Goal: Use online tool/utility: Utilize a website feature to perform a specific function

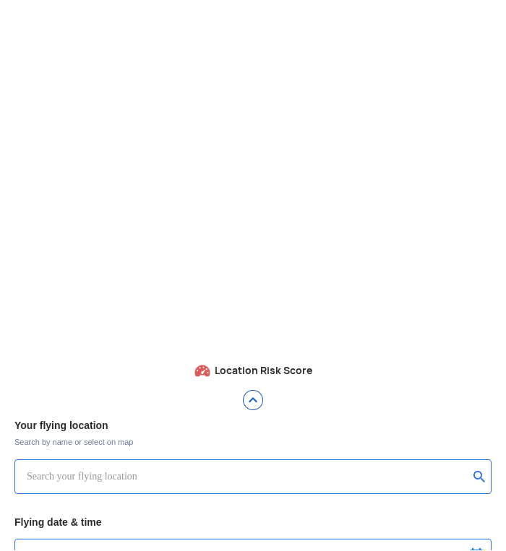
type input "Lookout VTOL_Tactical"
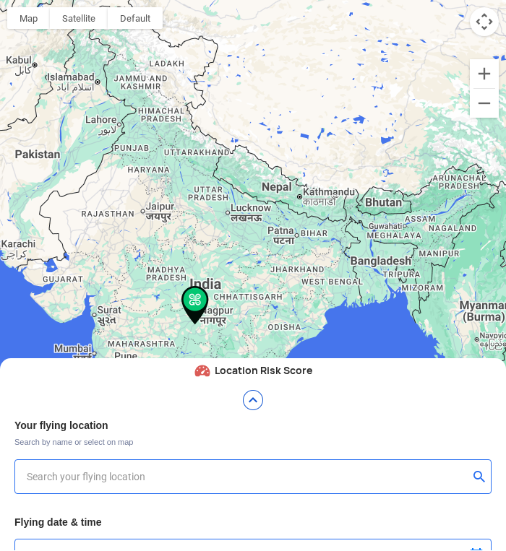
type input "[STREET_ADDRESS]"
click at [249, 400] on img at bounding box center [252, 400] width 23 height 23
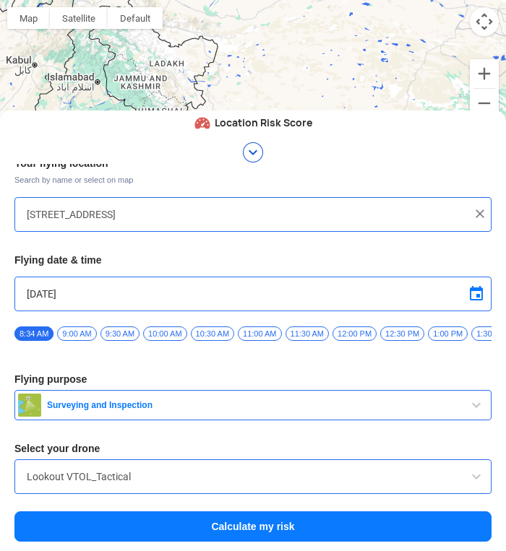
scroll to position [20, 0]
click at [269, 407] on span "Surveying and Inspection" at bounding box center [254, 405] width 426 height 12
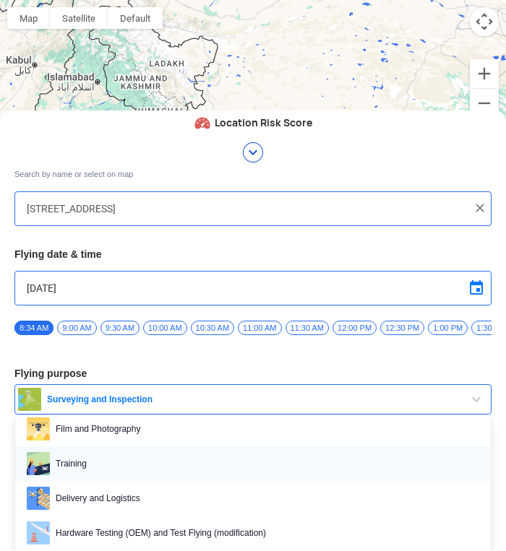
scroll to position [83, 0]
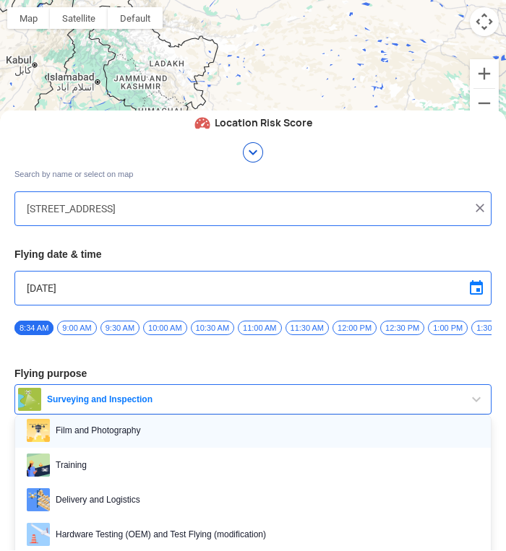
click at [200, 432] on span "Film and Photography" at bounding box center [264, 430] width 429 height 23
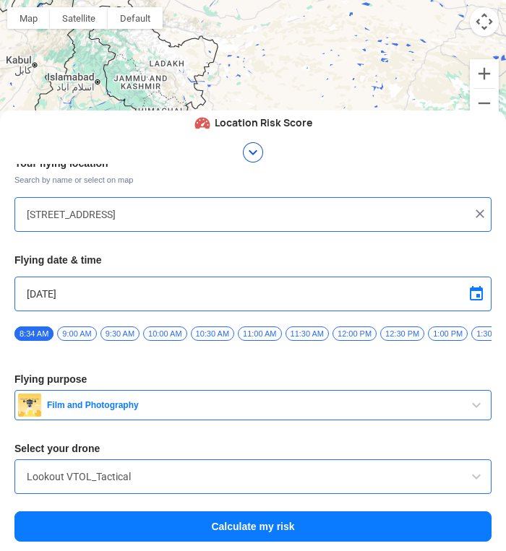
click at [453, 470] on input "Lookout VTOL_Tactical" at bounding box center [253, 476] width 452 height 17
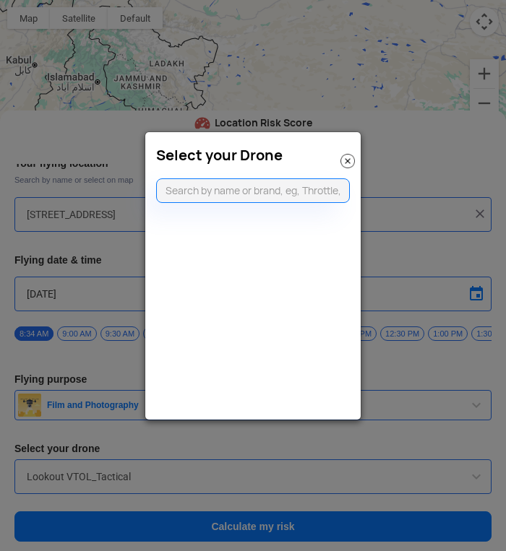
click at [263, 194] on input "text" at bounding box center [253, 190] width 194 height 25
type input "dji mini"
click at [233, 225] on li "DJI Mini2" at bounding box center [257, 223] width 201 height 33
type input "DJI Mini2"
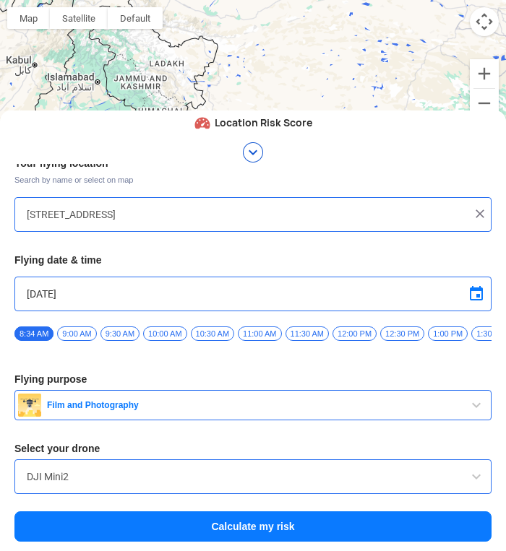
click at [262, 528] on button "Calculate my risk" at bounding box center [252, 526] width 477 height 30
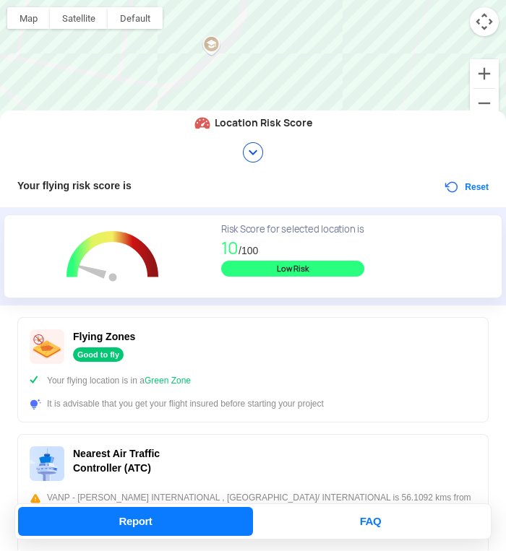
click at [254, 153] on img at bounding box center [252, 152] width 23 height 23
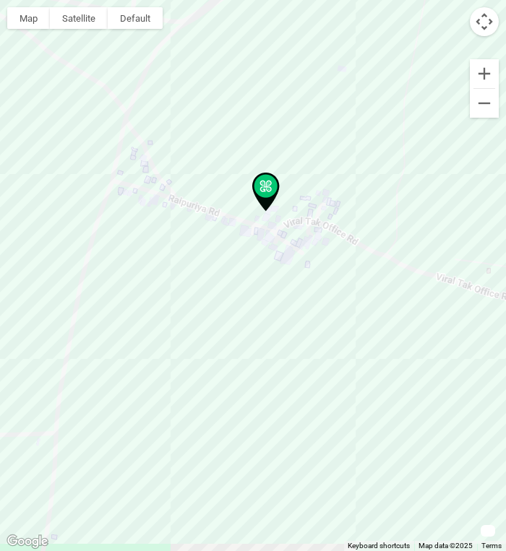
drag, startPoint x: 269, startPoint y: 265, endPoint x: 282, endPoint y: 199, distance: 67.2
click at [282, 199] on div at bounding box center [253, 275] width 506 height 551
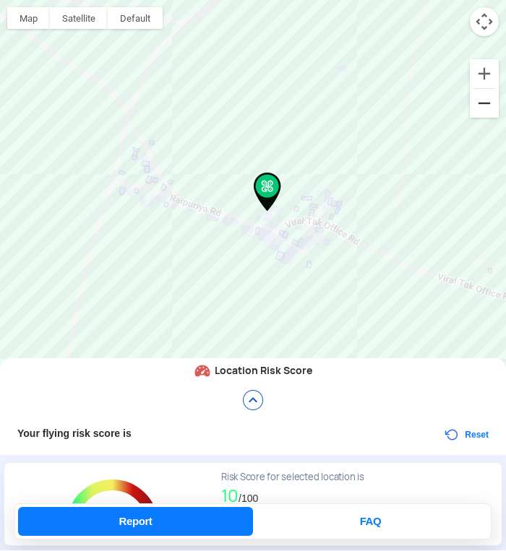
click at [488, 113] on button "Zoom out" at bounding box center [484, 103] width 29 height 29
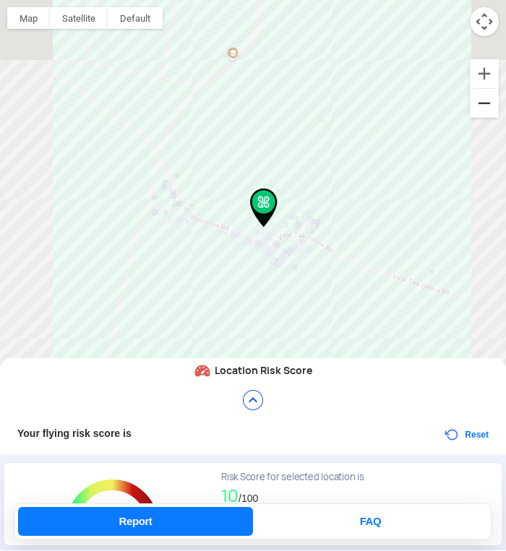
click at [488, 113] on button "Zoom out" at bounding box center [484, 103] width 29 height 29
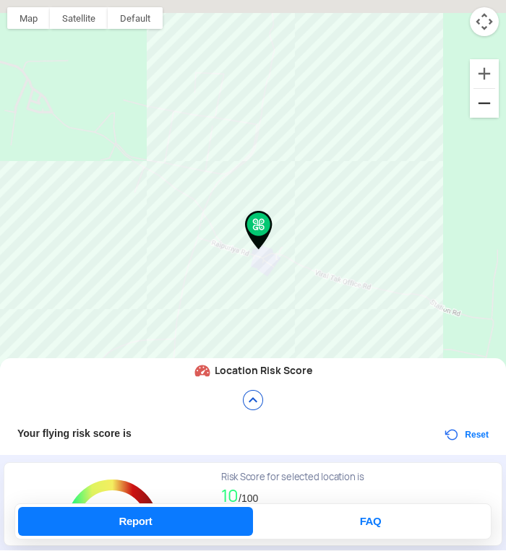
click at [488, 113] on button "Zoom out" at bounding box center [484, 103] width 29 height 29
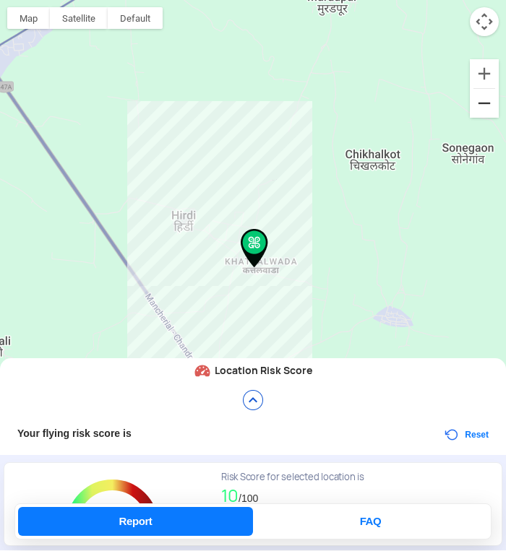
click at [488, 113] on button "Zoom out" at bounding box center [484, 103] width 29 height 29
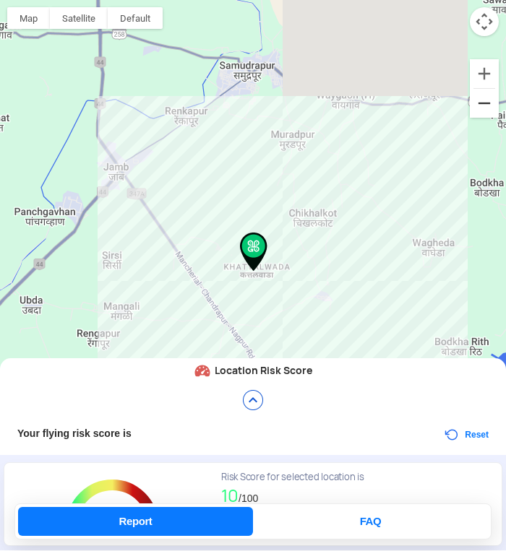
click at [488, 113] on button "Zoom out" at bounding box center [484, 103] width 29 height 29
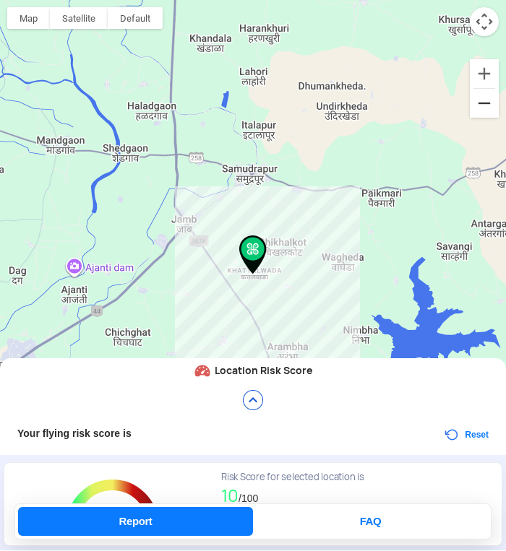
click at [488, 113] on button "Zoom out" at bounding box center [484, 103] width 29 height 29
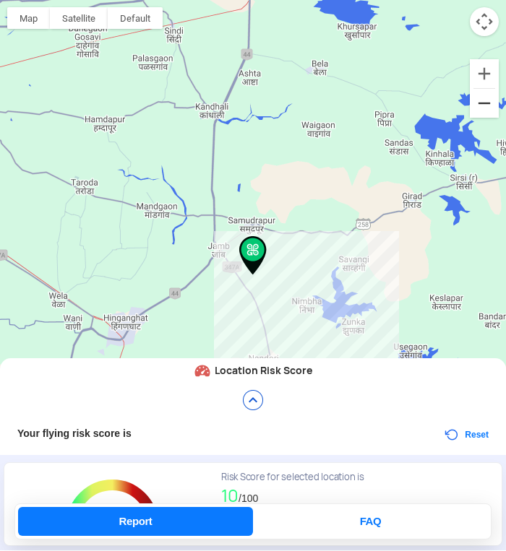
click at [488, 113] on button "Zoom out" at bounding box center [484, 103] width 29 height 29
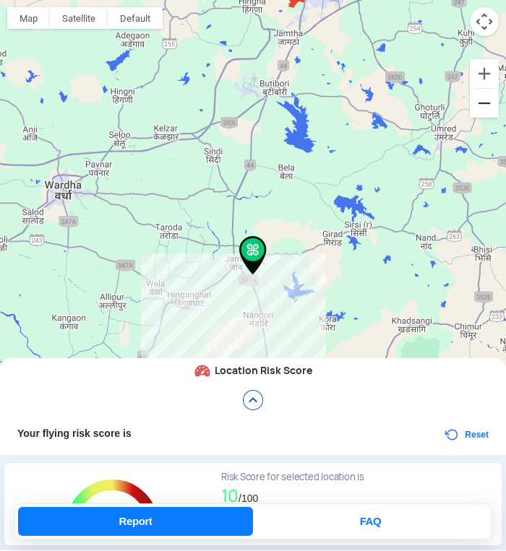
click at [488, 113] on button "Zoom out" at bounding box center [484, 103] width 29 height 29
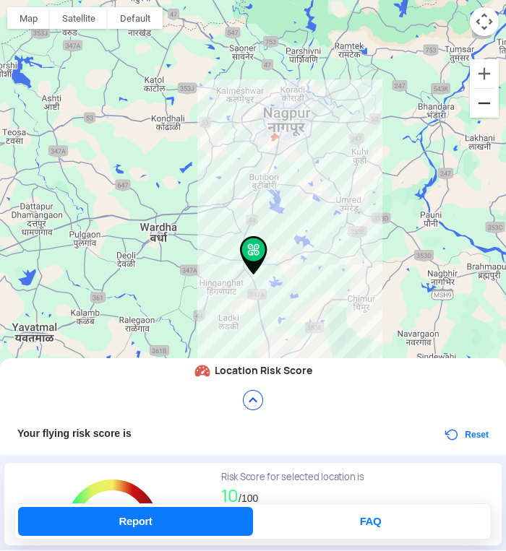
click at [488, 113] on button "Zoom out" at bounding box center [484, 103] width 29 height 29
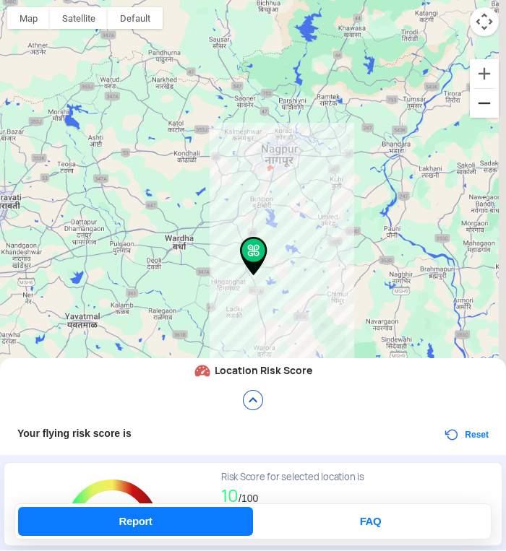
click at [488, 113] on button "Zoom out" at bounding box center [484, 103] width 29 height 29
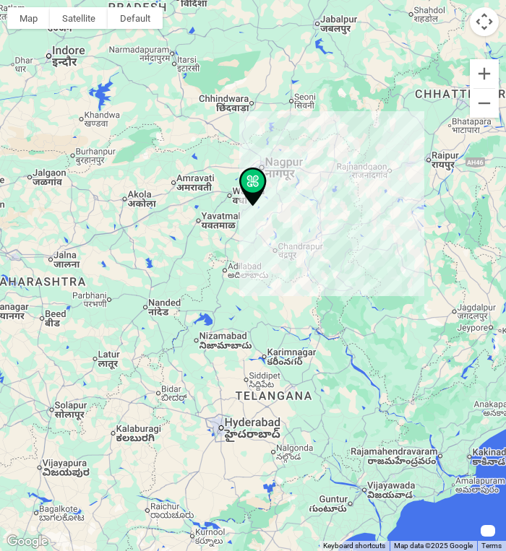
drag, startPoint x: 310, startPoint y: 247, endPoint x: 310, endPoint y: 163, distance: 83.8
click at [310, 163] on div at bounding box center [253, 275] width 506 height 551
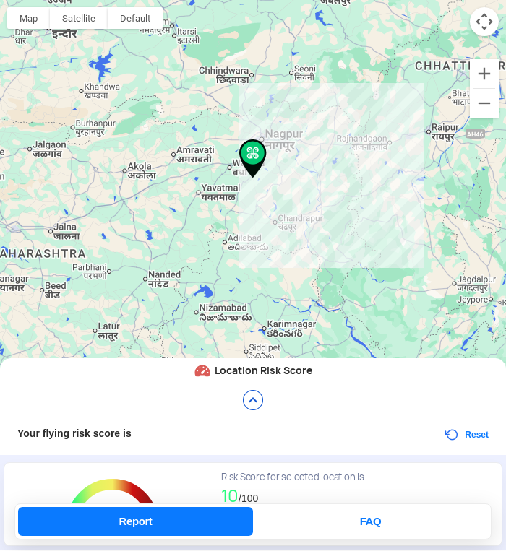
drag, startPoint x: 372, startPoint y: 102, endPoint x: 368, endPoint y: 111, distance: 10.1
click at [373, 100] on div at bounding box center [253, 275] width 506 height 551
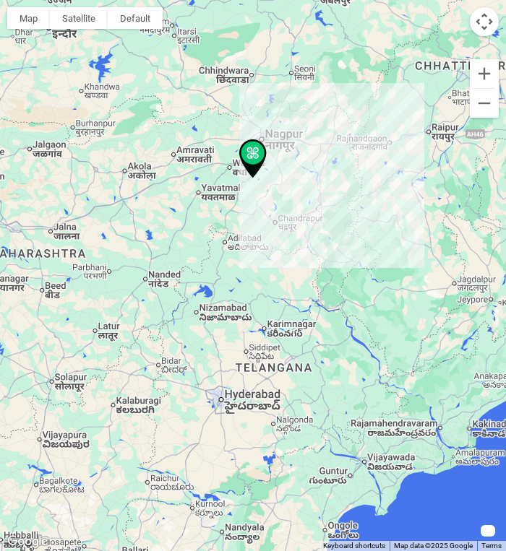
drag, startPoint x: 163, startPoint y: 302, endPoint x: 308, endPoint y: 131, distance: 224.5
click at [311, 125] on div at bounding box center [253, 275] width 506 height 551
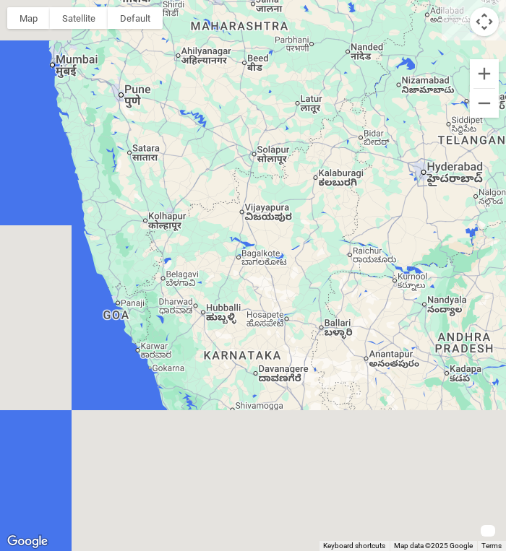
drag, startPoint x: 212, startPoint y: 259, endPoint x: 416, endPoint y: 30, distance: 306.5
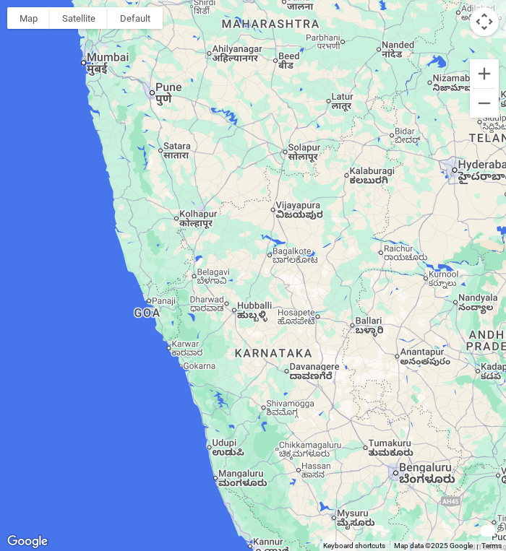
drag, startPoint x: 290, startPoint y: 247, endPoint x: 385, endPoint y: 246, distance: 95.4
click at [385, 246] on div at bounding box center [253, 275] width 506 height 551
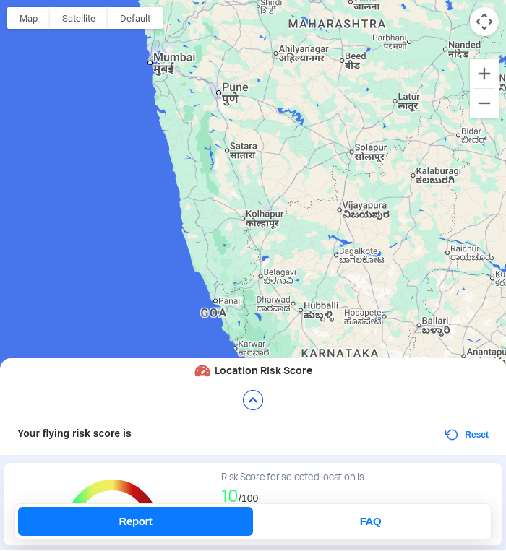
click at [249, 224] on div at bounding box center [253, 275] width 506 height 551
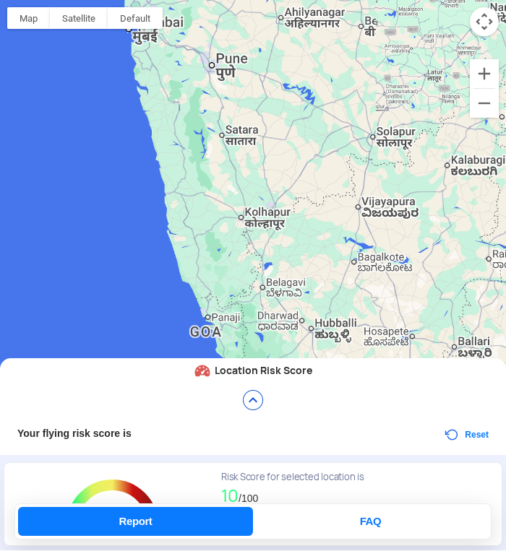
click at [249, 224] on div at bounding box center [253, 275] width 506 height 551
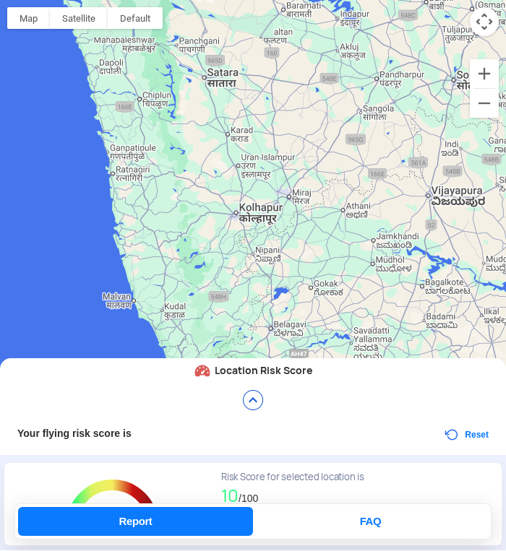
click at [230, 214] on div at bounding box center [253, 275] width 506 height 551
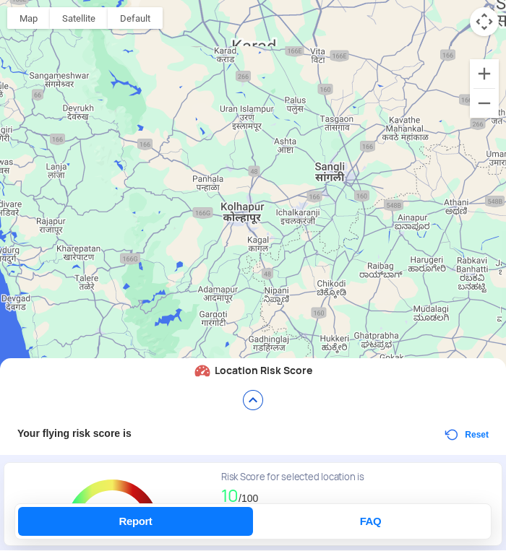
click at [248, 211] on div at bounding box center [253, 275] width 506 height 551
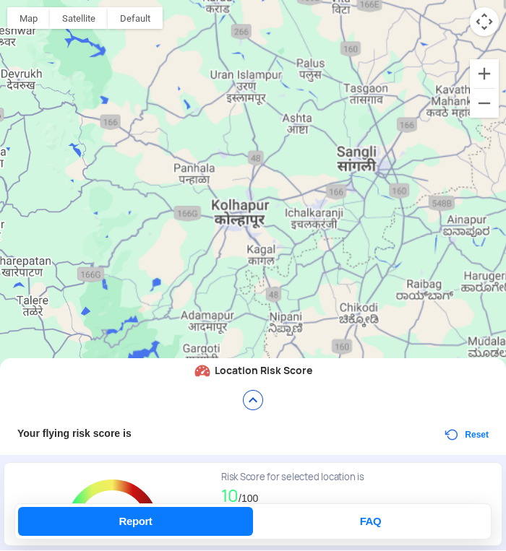
click at [248, 211] on div at bounding box center [253, 275] width 506 height 551
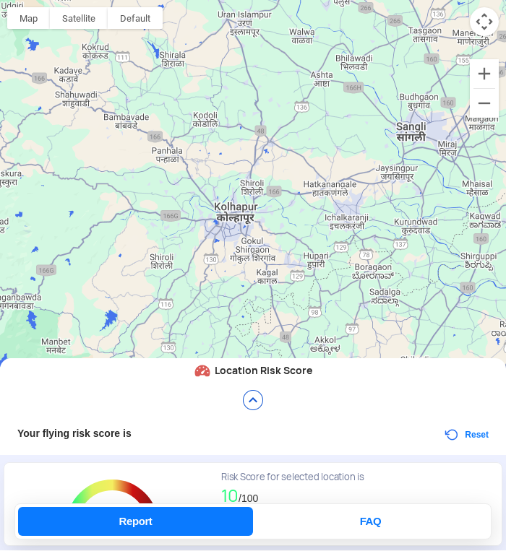
click at [208, 215] on div at bounding box center [253, 275] width 506 height 551
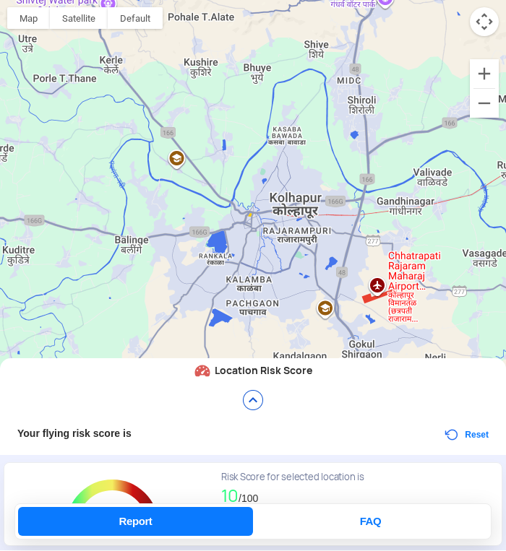
click at [256, 399] on img at bounding box center [252, 400] width 23 height 23
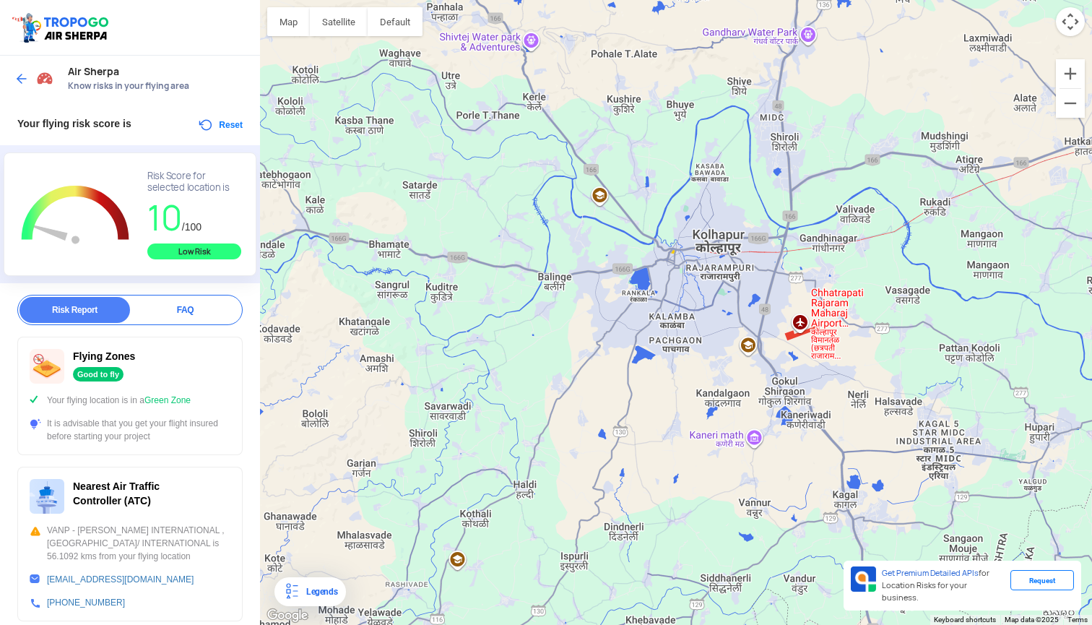
scroll to position [0, 0]
click at [215, 125] on button "Reset" at bounding box center [220, 124] width 46 height 17
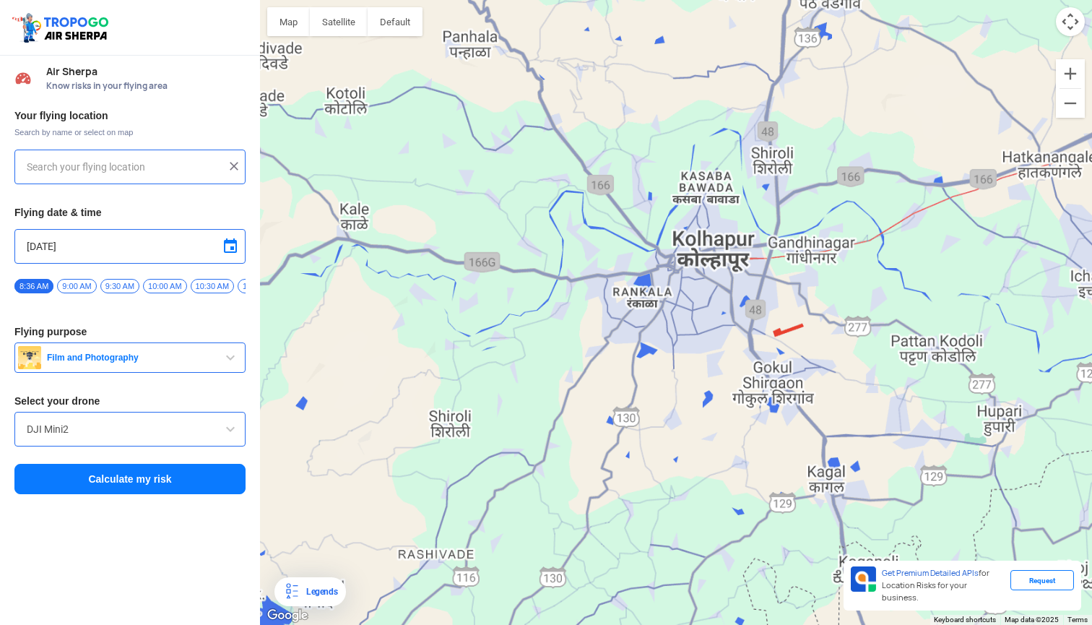
type input "[STREET_ADDRESS]"
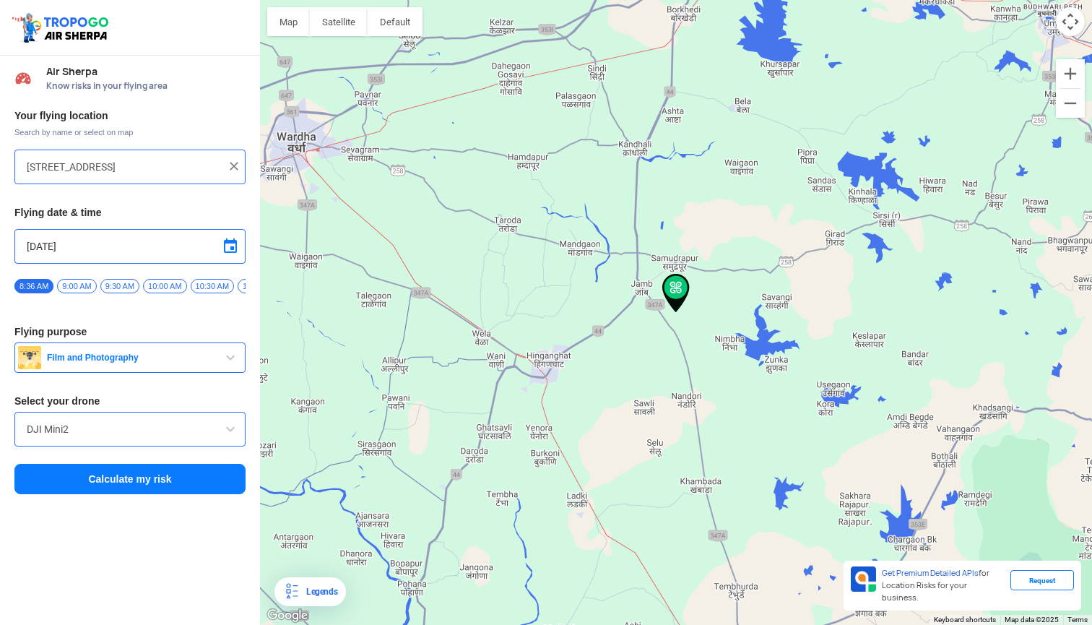
click at [235, 169] on img at bounding box center [234, 166] width 14 height 14
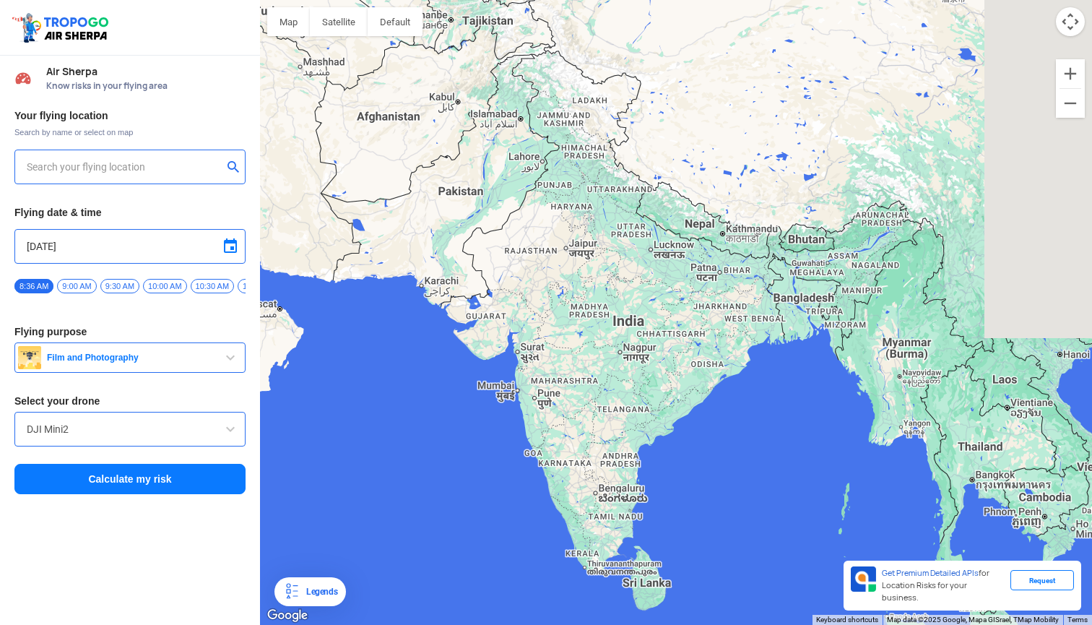
click at [152, 170] on input "text" at bounding box center [125, 166] width 196 height 17
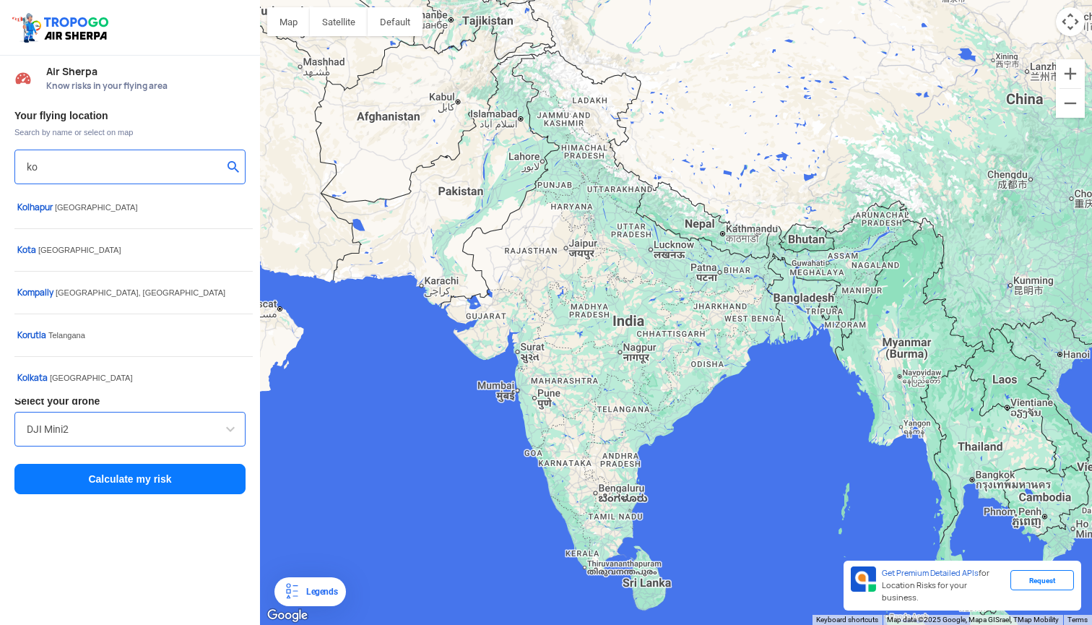
type input "k"
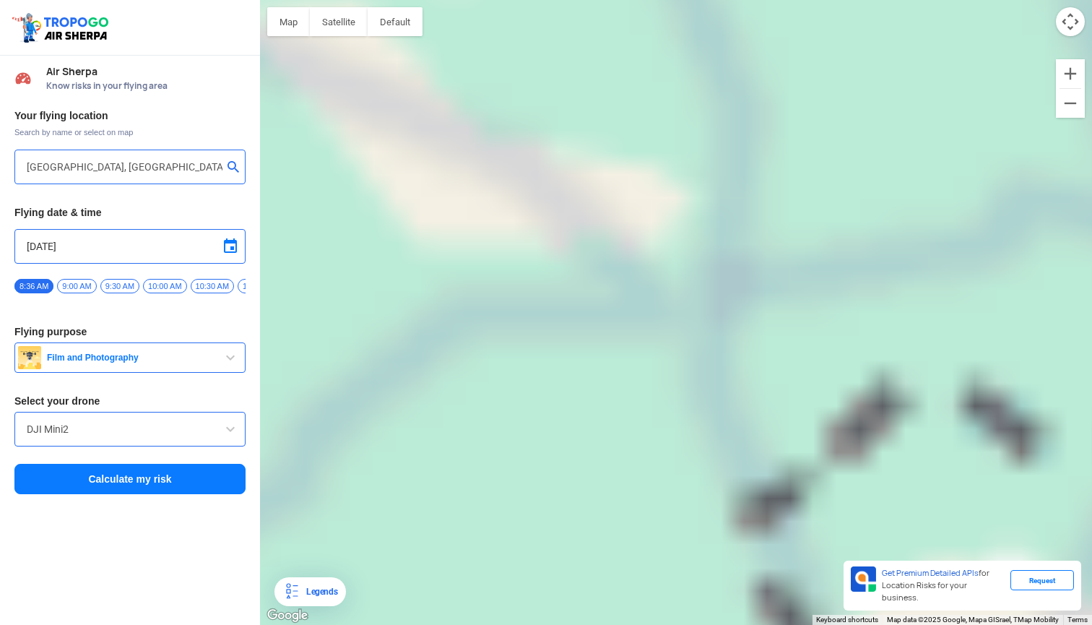
type input "[STREET_ADDRESS]"
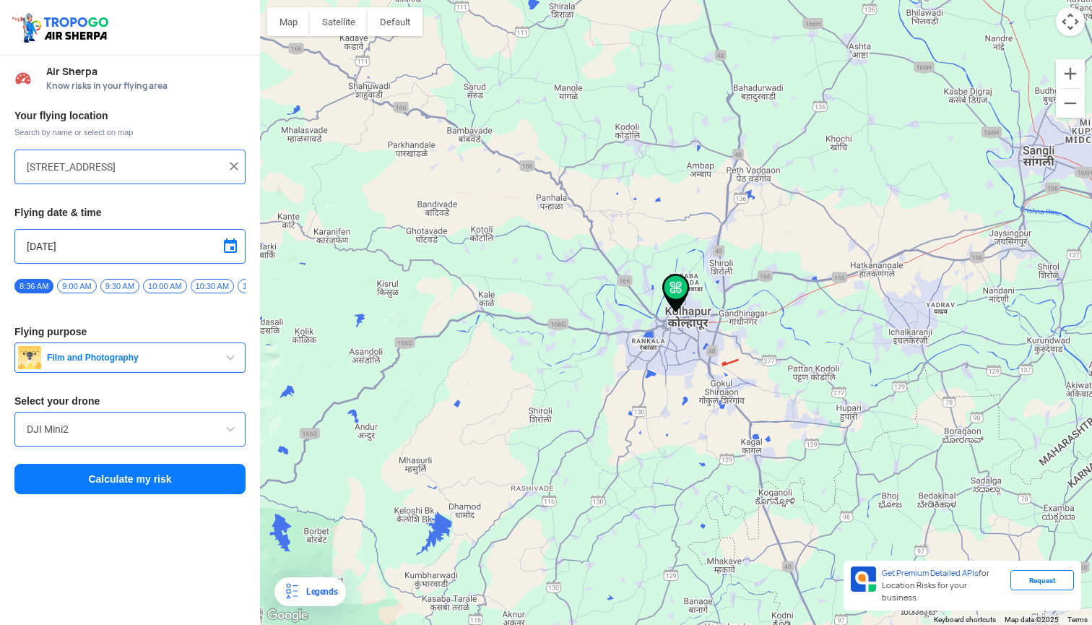
click at [152, 488] on button "Calculate my risk" at bounding box center [129, 479] width 231 height 30
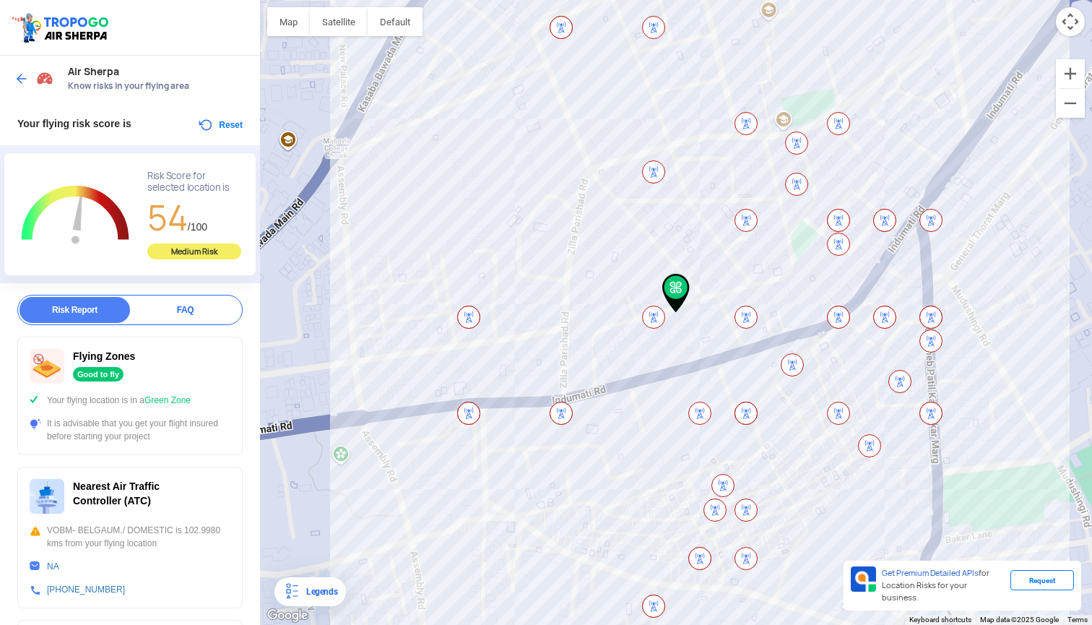
click at [103, 318] on div "Risk Report" at bounding box center [75, 310] width 111 height 26
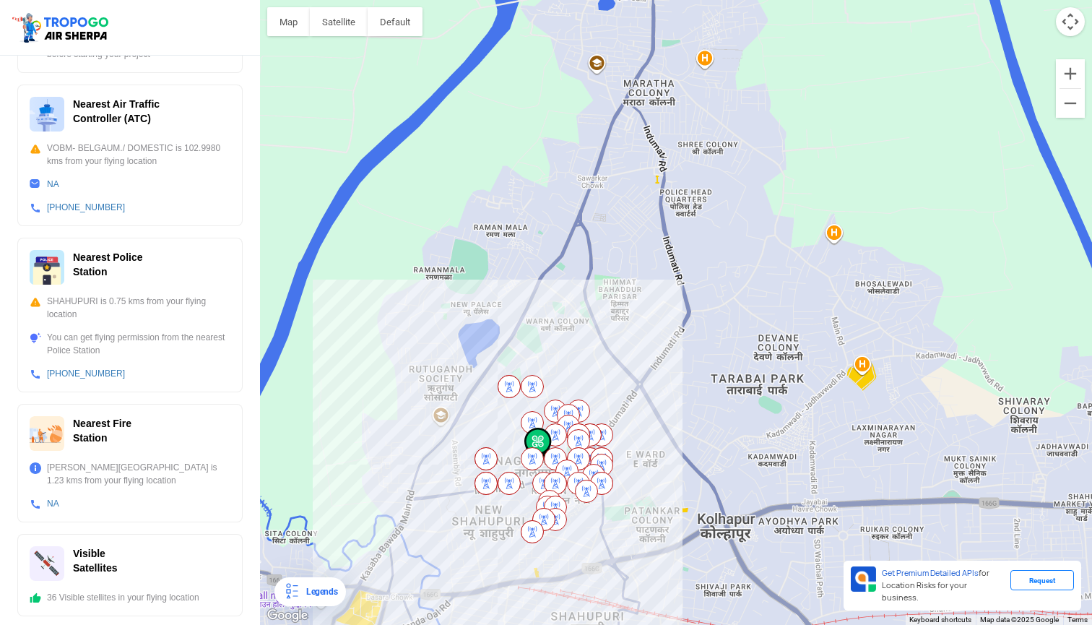
click at [505, 419] on img at bounding box center [532, 422] width 23 height 23
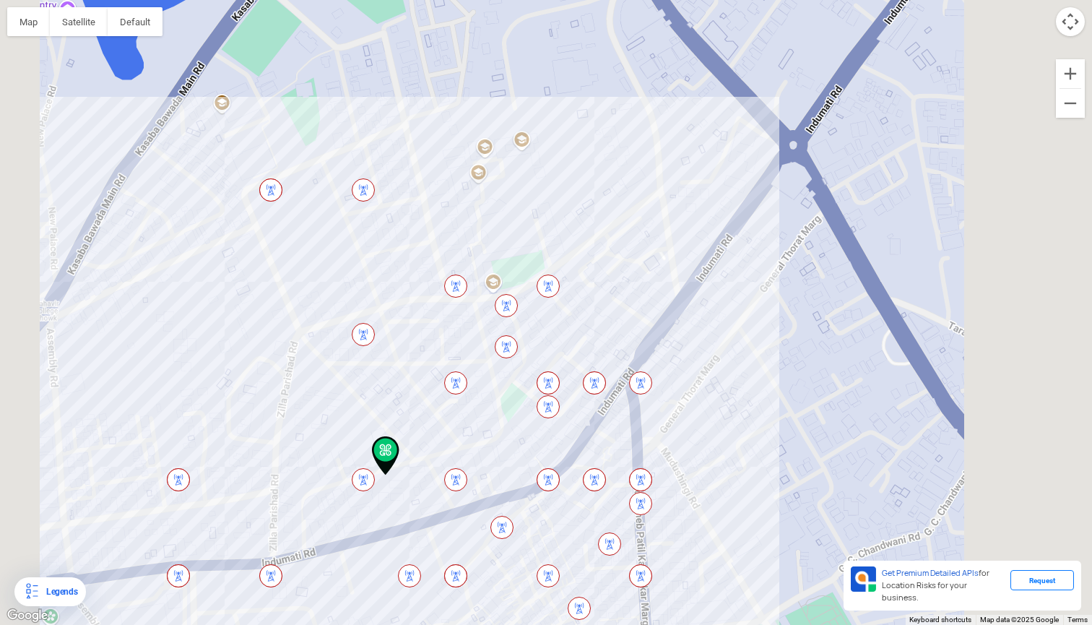
click at [505, 490] on div at bounding box center [546, 312] width 1092 height 625
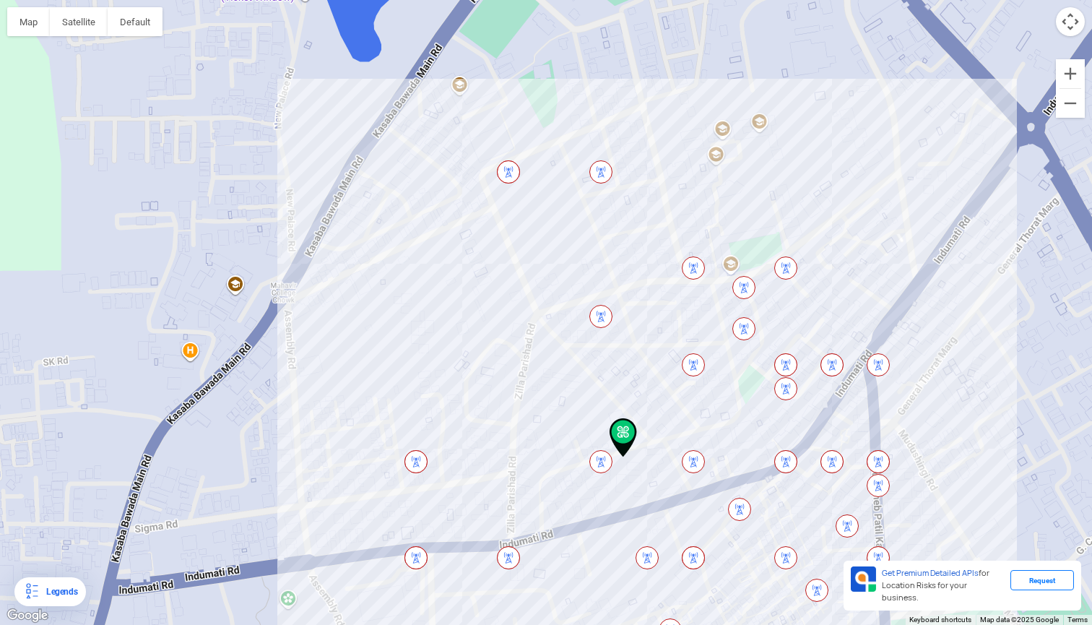
drag, startPoint x: 323, startPoint y: 187, endPoint x: 558, endPoint y: 178, distance: 234.9
click at [505, 178] on div at bounding box center [546, 312] width 1092 height 625
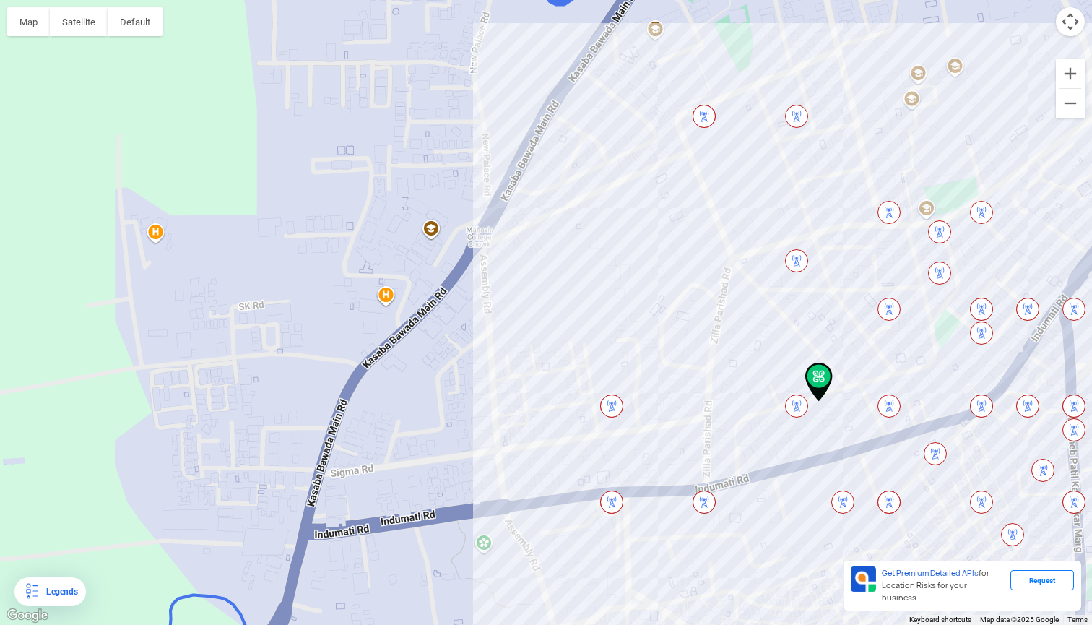
drag, startPoint x: 394, startPoint y: 365, endPoint x: 590, endPoint y: 309, distance: 204.2
click at [505, 308] on div at bounding box center [546, 312] width 1092 height 625
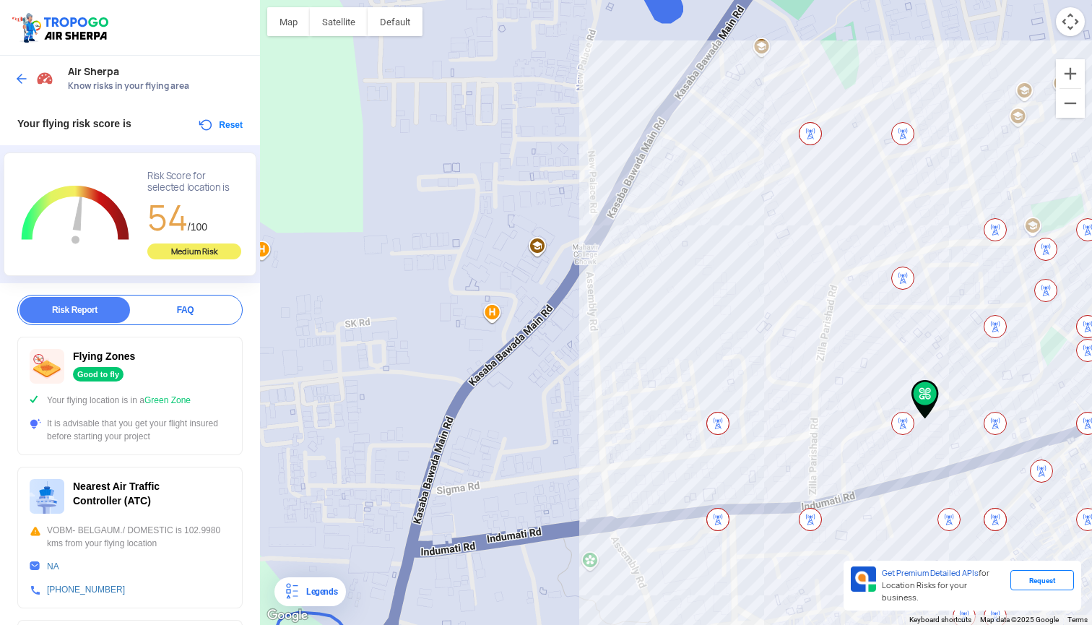
click at [209, 121] on button "Reset" at bounding box center [220, 124] width 46 height 17
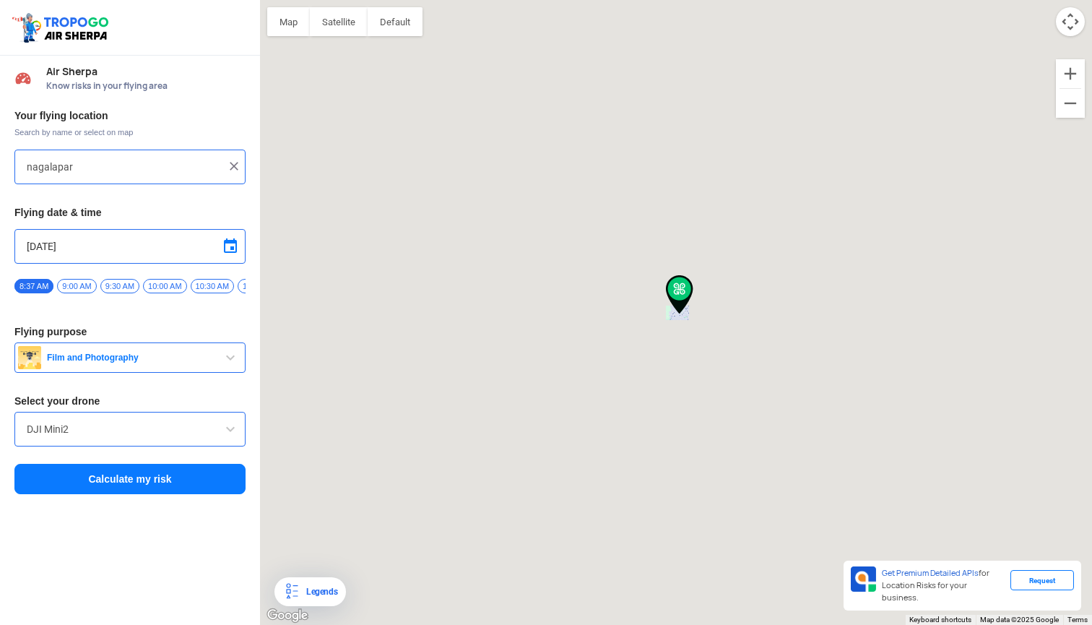
type input "[STREET_ADDRESS]"
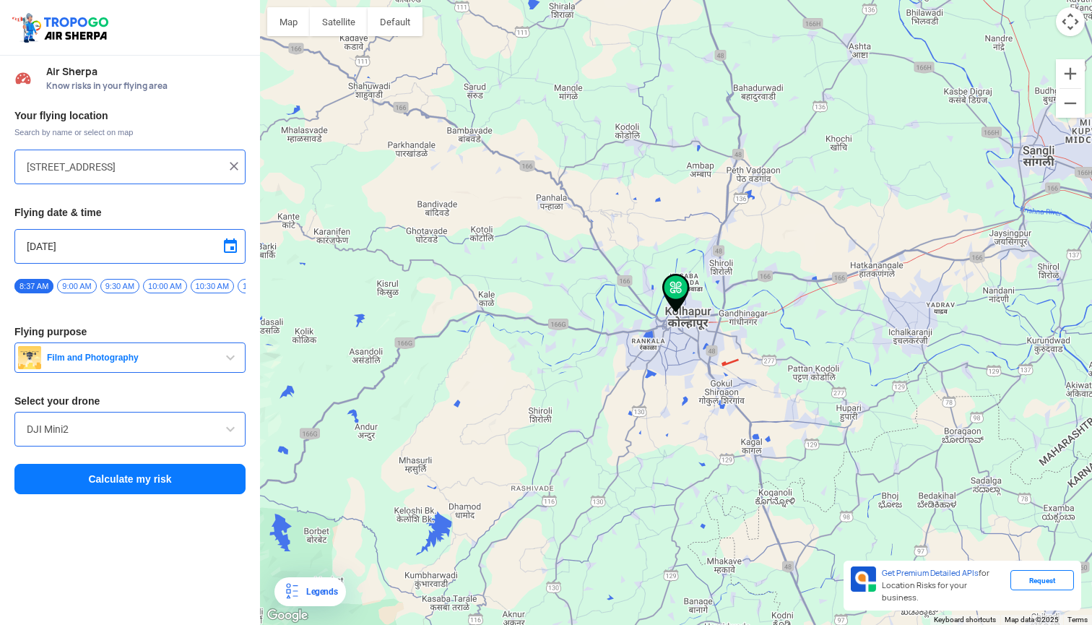
click at [129, 181] on div "[STREET_ADDRESS]" at bounding box center [129, 167] width 231 height 35
click at [230, 169] on img at bounding box center [234, 166] width 14 height 14
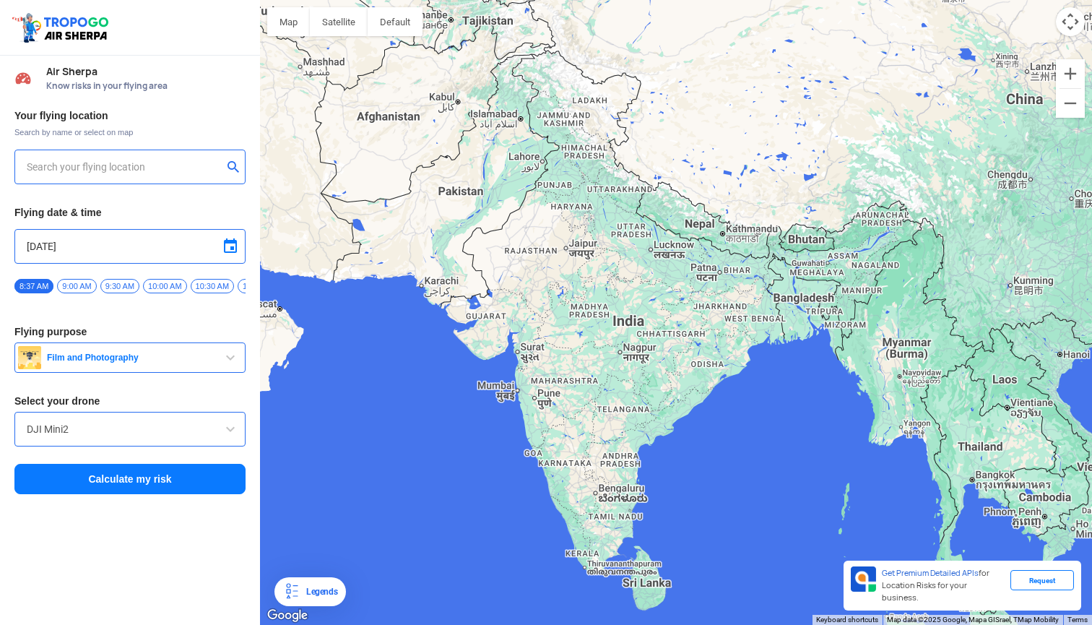
click at [173, 171] on input "text" at bounding box center [125, 166] width 196 height 17
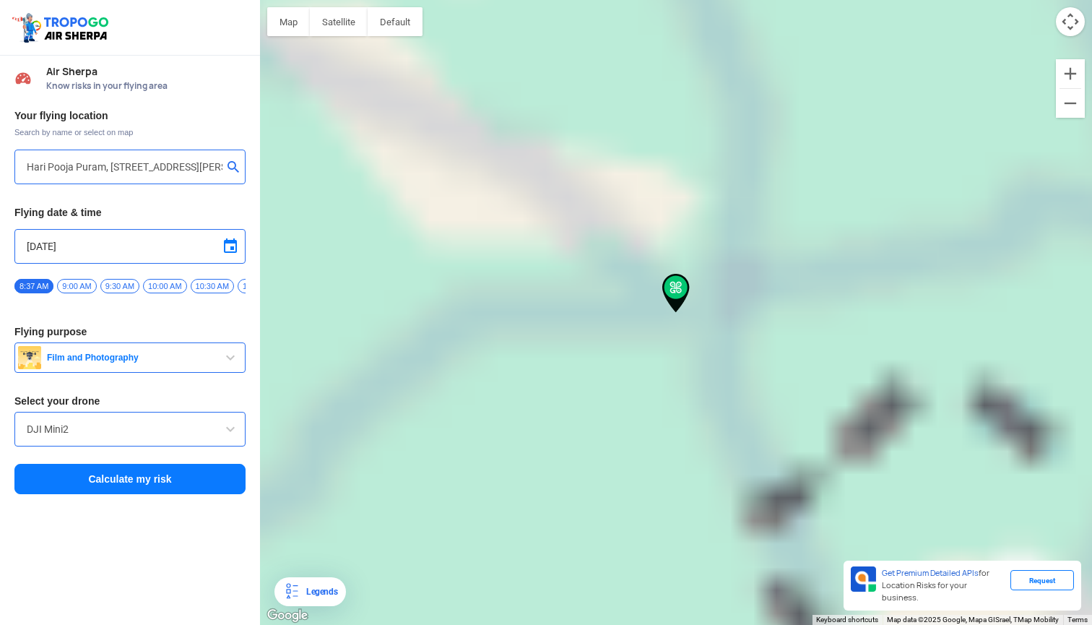
type input "[GEOGRAPHIC_DATA], [GEOGRAPHIC_DATA], [GEOGRAPHIC_DATA] 416002, [GEOGRAPHIC_DAT…"
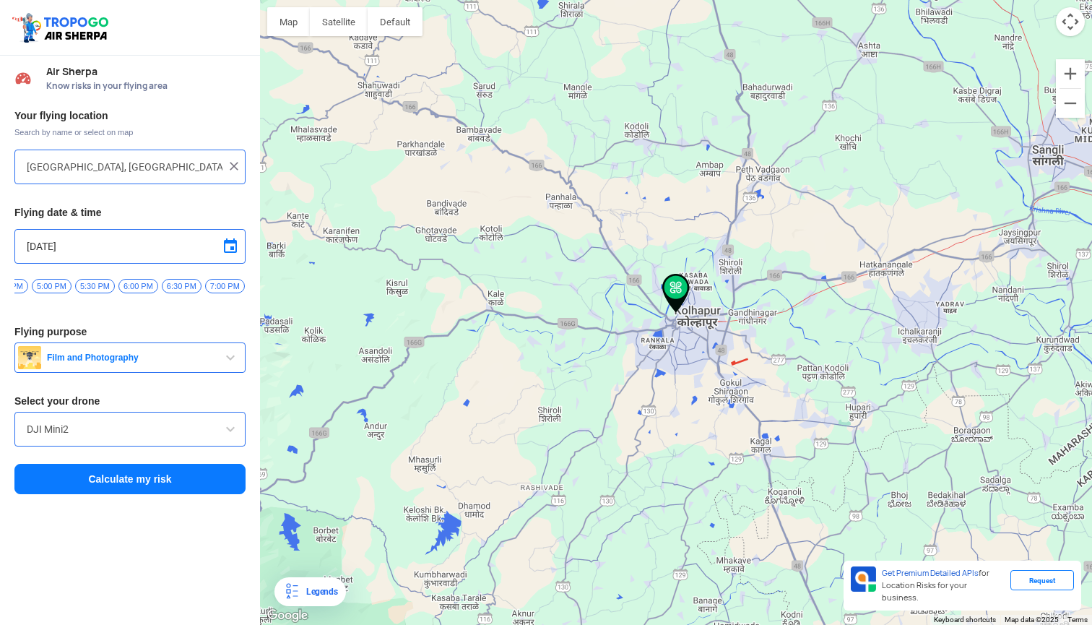
scroll to position [0, 720]
click at [157, 286] on span "6:00 PM" at bounding box center [161, 286] width 40 height 14
click at [147, 494] on button "Calculate my risk" at bounding box center [129, 479] width 231 height 30
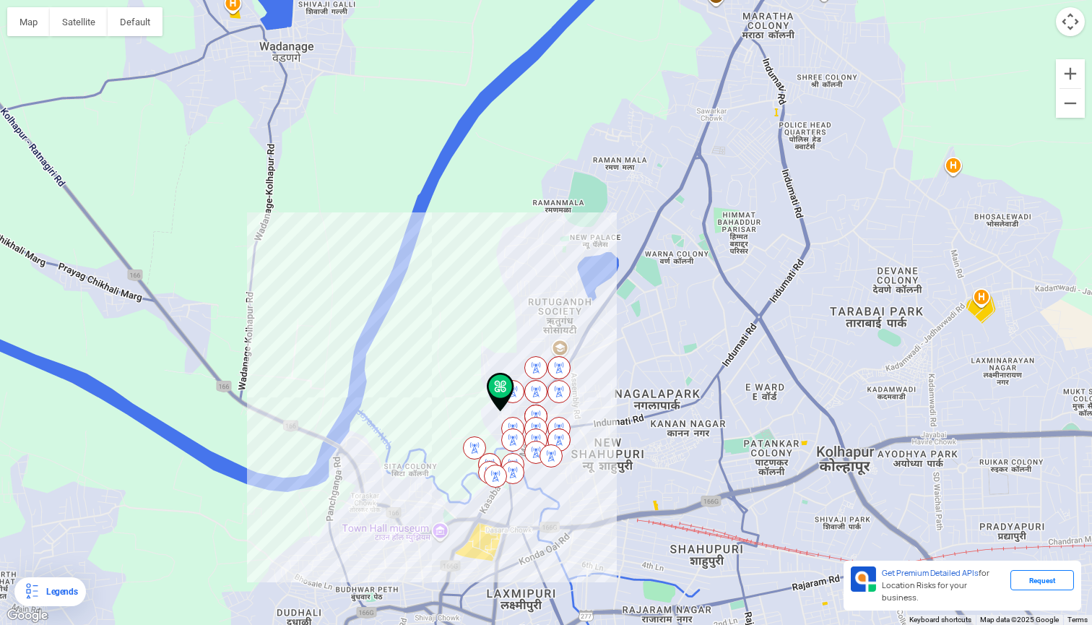
drag, startPoint x: 738, startPoint y: 151, endPoint x: 684, endPoint y: 306, distance: 163.8
click at [505, 306] on div at bounding box center [546, 312] width 1092 height 625
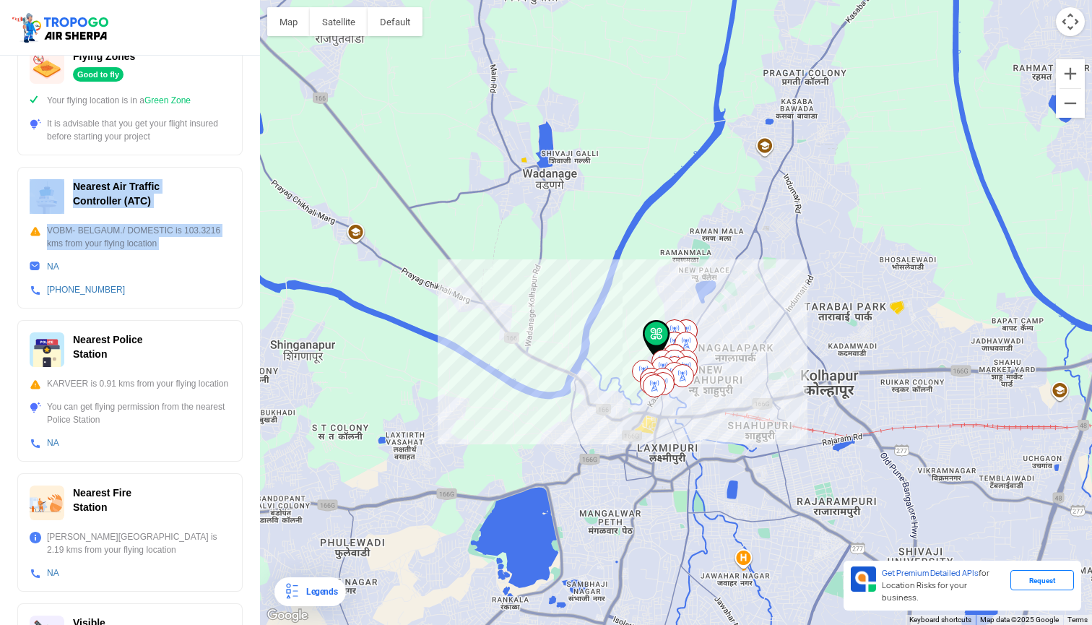
drag, startPoint x: 149, startPoint y: 174, endPoint x: 150, endPoint y: 256, distance: 82.4
click at [150, 256] on div "Nearest Air Traffic Controller (ATC) VOBM- BELGAUM./ DOMESTIC is 103.3216 kms f…" at bounding box center [129, 238] width 225 height 142
click at [329, 27] on button "Satellite" at bounding box center [339, 21] width 58 height 29
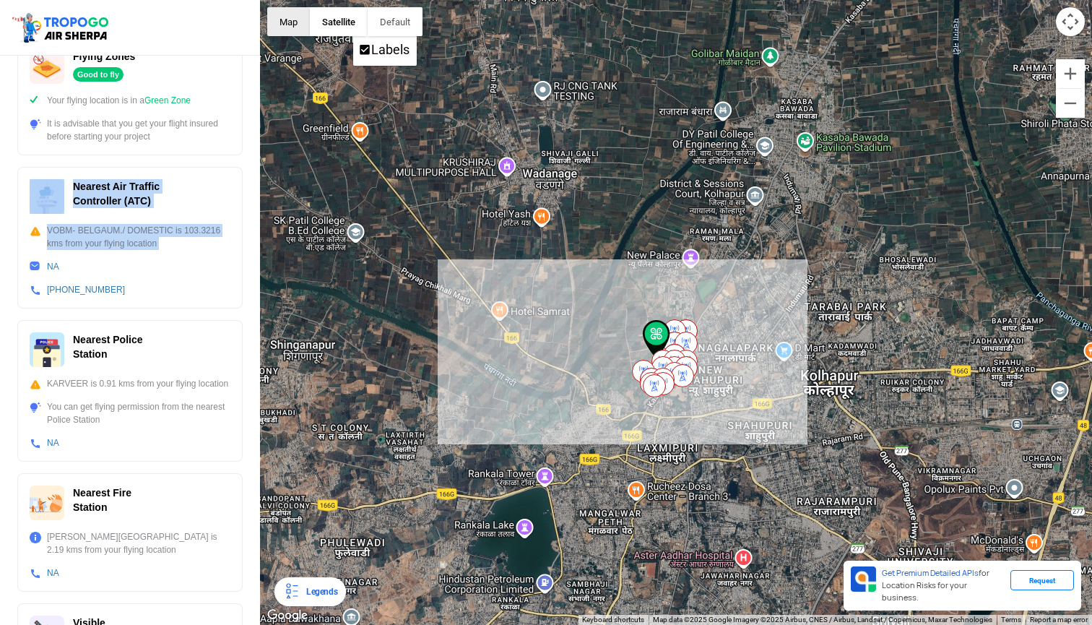
click at [301, 28] on button "Map" at bounding box center [288, 21] width 43 height 29
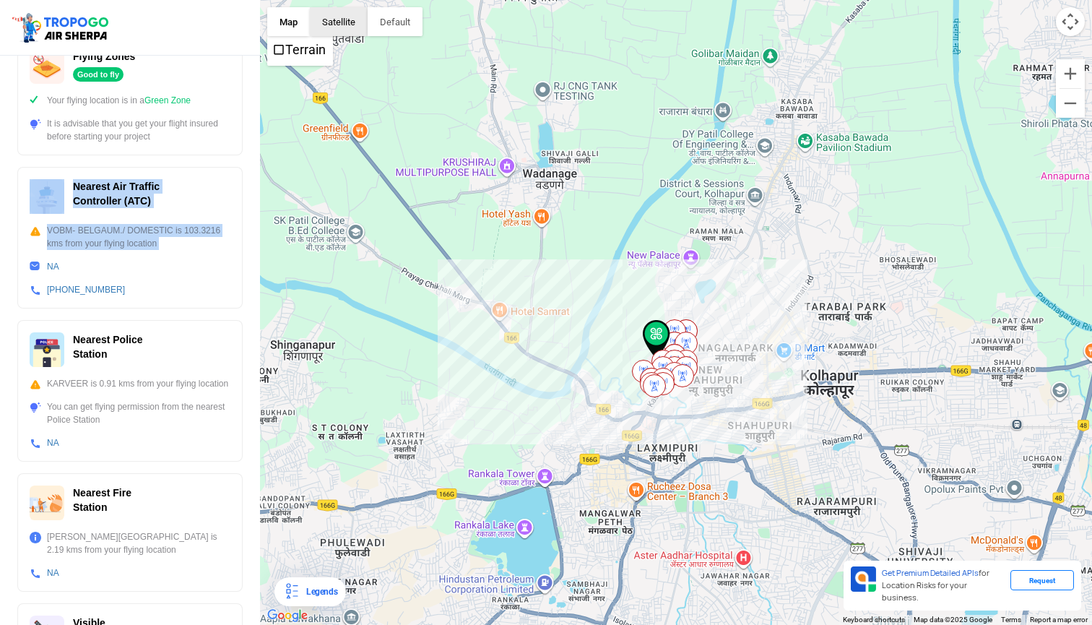
click at [337, 24] on button "Satellite" at bounding box center [339, 21] width 58 height 29
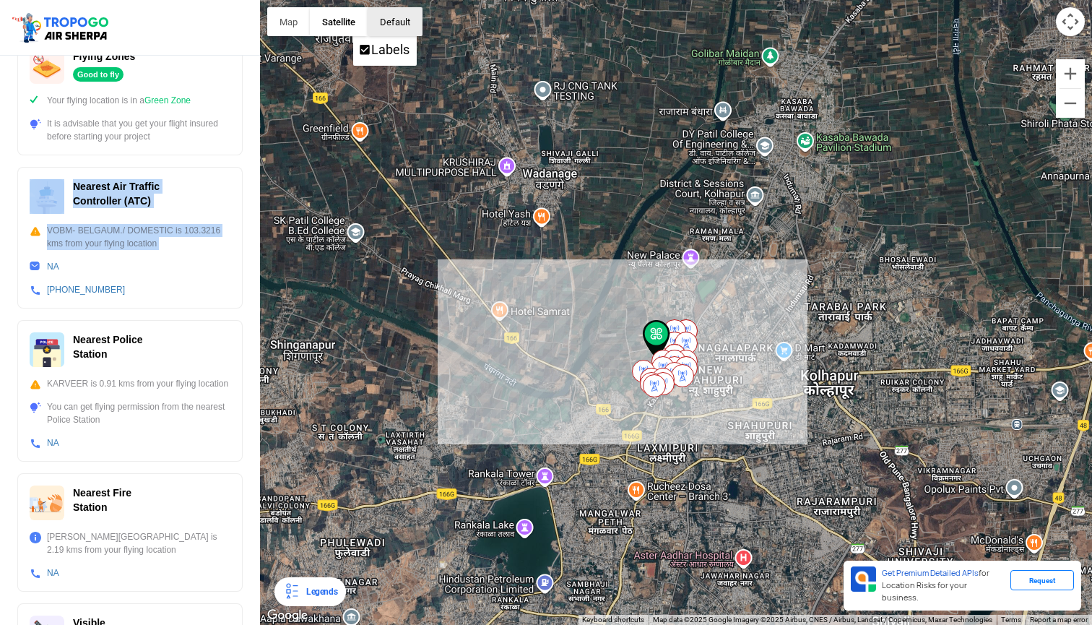
click at [418, 27] on button "button" at bounding box center [395, 21] width 55 height 29
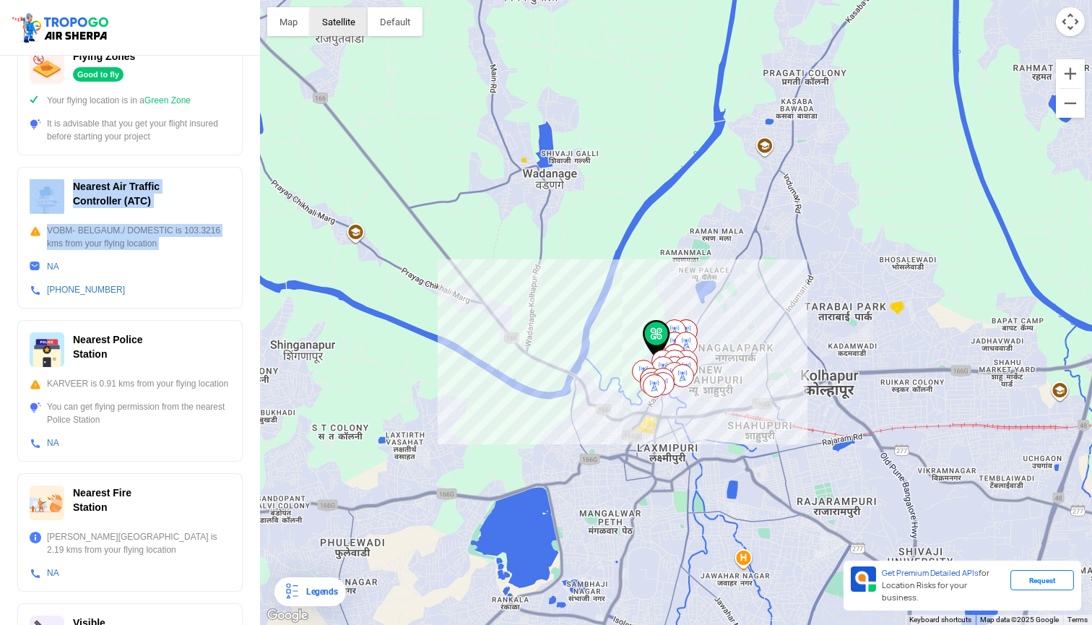
click at [346, 17] on button "Satellite" at bounding box center [339, 21] width 58 height 29
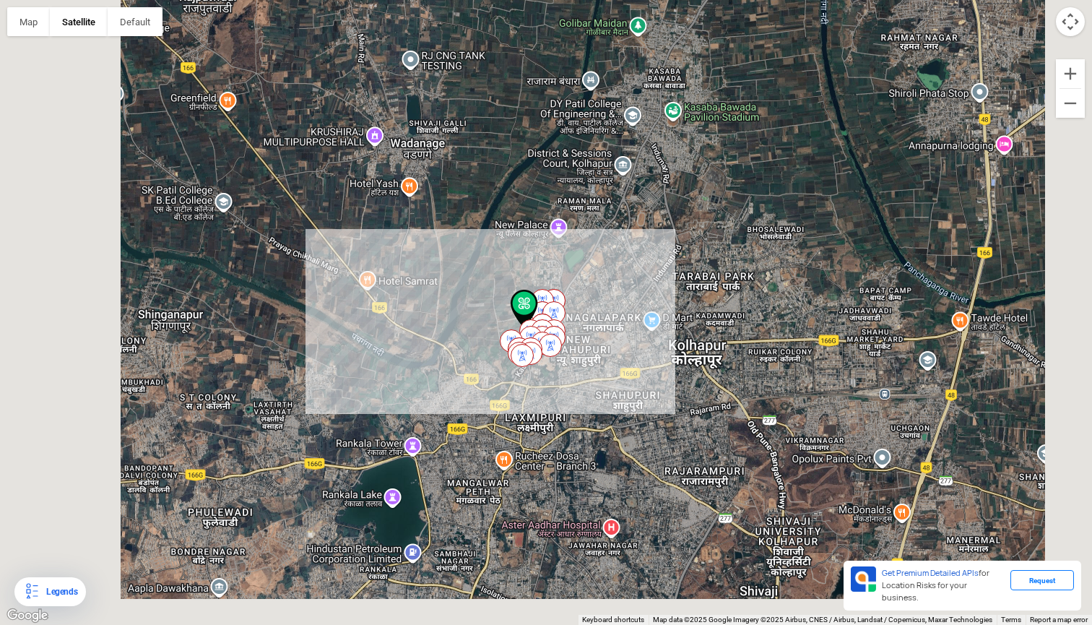
drag, startPoint x: 652, startPoint y: 312, endPoint x: 649, endPoint y: 282, distance: 30.4
click at [505, 281] on div at bounding box center [546, 312] width 1092 height 625
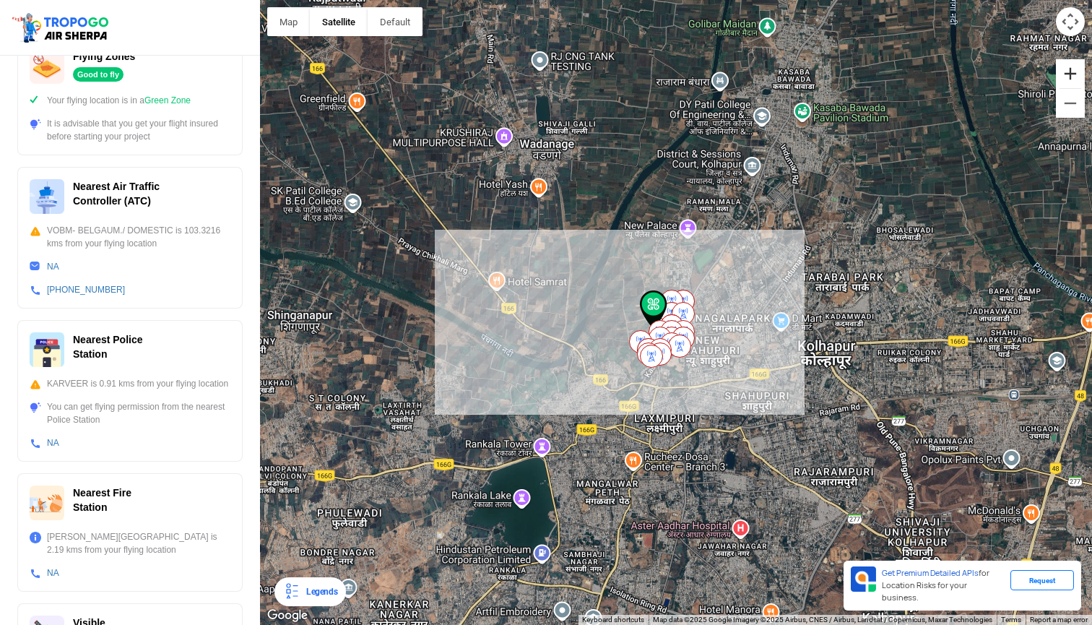
click at [505, 77] on button "Zoom in" at bounding box center [1070, 73] width 29 height 29
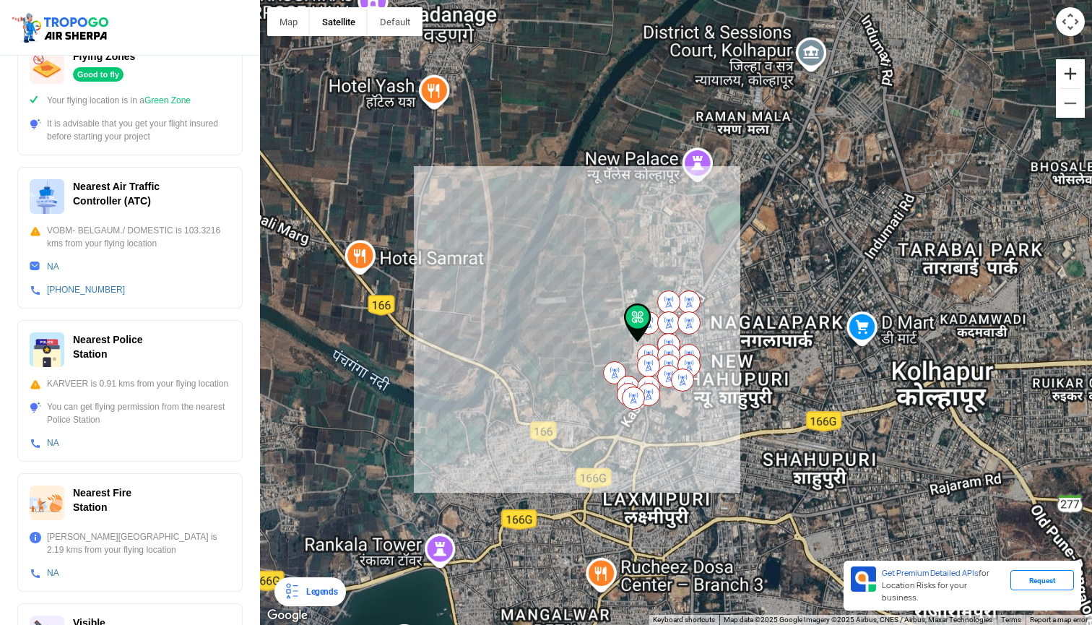
click at [505, 77] on button "Zoom in" at bounding box center [1070, 73] width 29 height 29
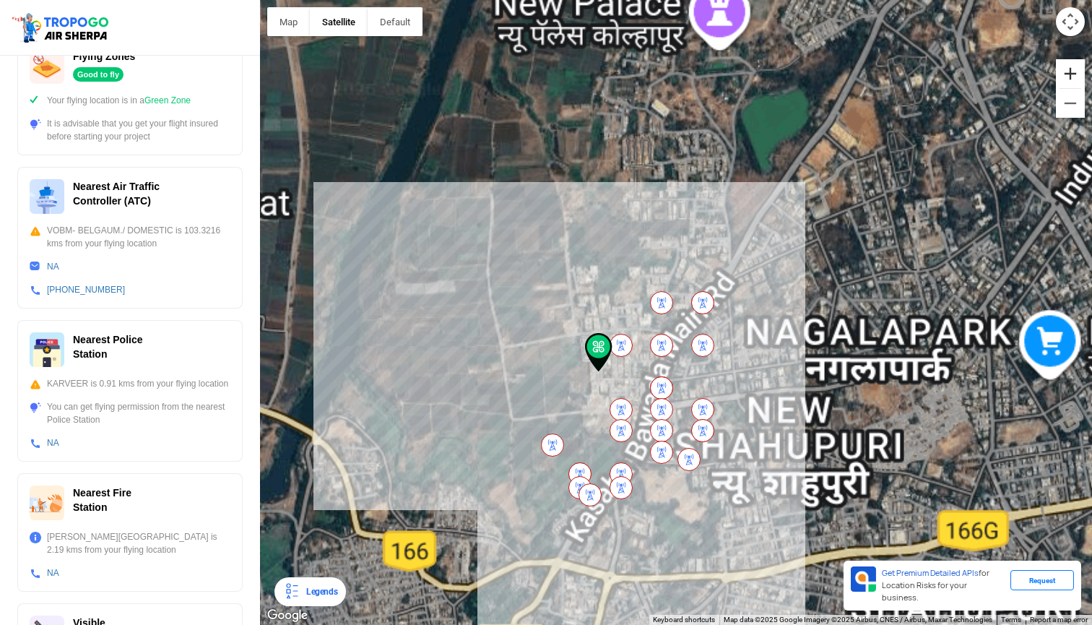
click at [505, 77] on button "Zoom in" at bounding box center [1070, 73] width 29 height 29
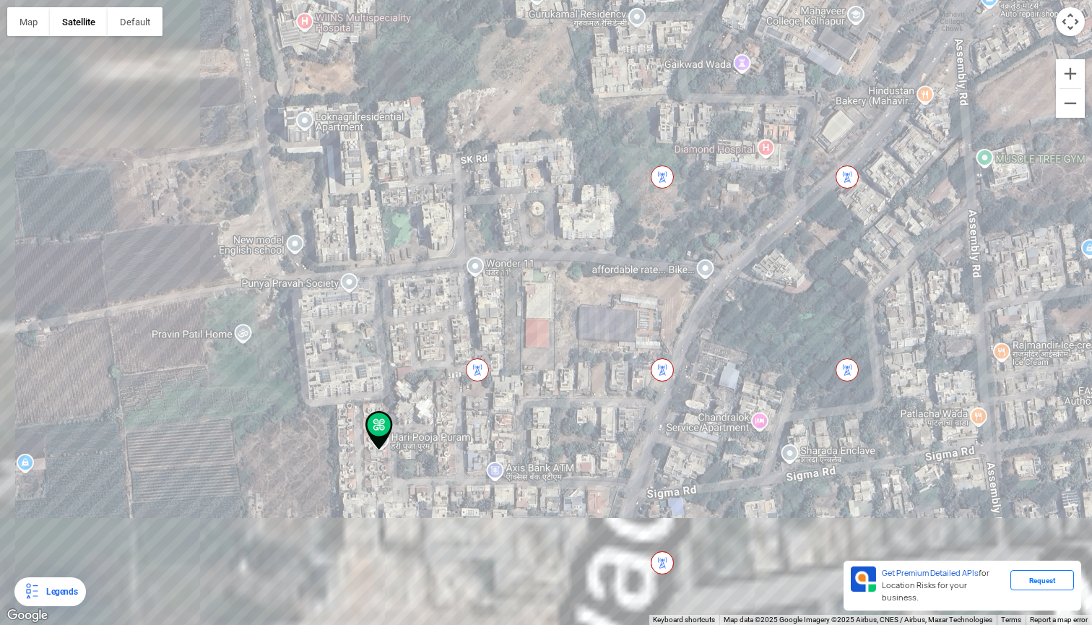
drag, startPoint x: 763, startPoint y: 273, endPoint x: 946, endPoint y: 144, distance: 224.5
click at [505, 144] on div at bounding box center [546, 312] width 1092 height 625
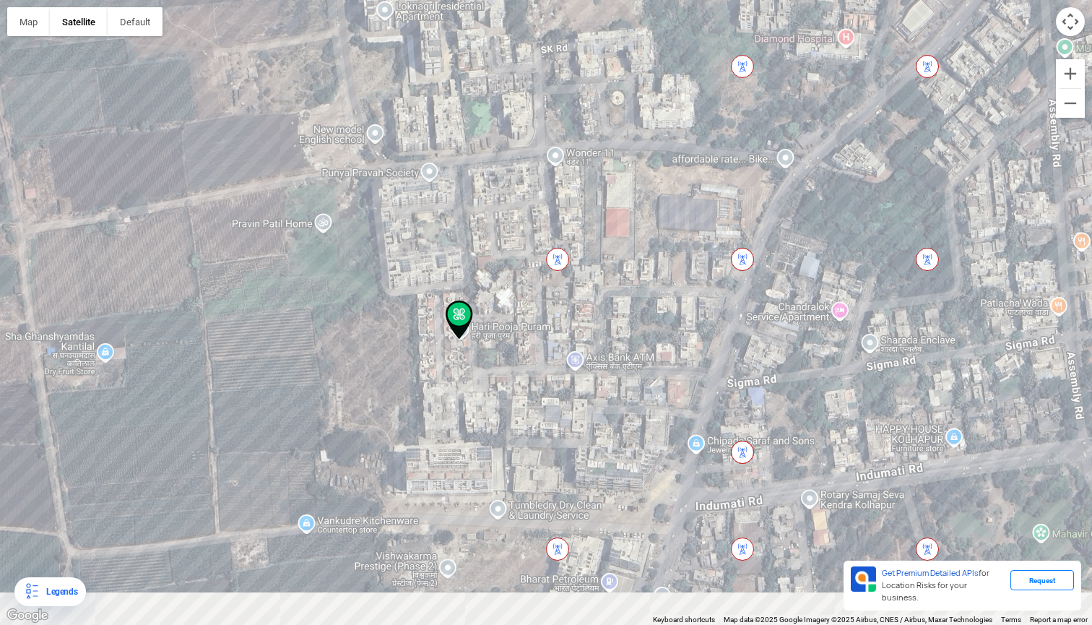
drag, startPoint x: 497, startPoint y: 360, endPoint x: 587, endPoint y: 238, distance: 150.8
click at [505, 238] on div at bounding box center [546, 312] width 1092 height 625
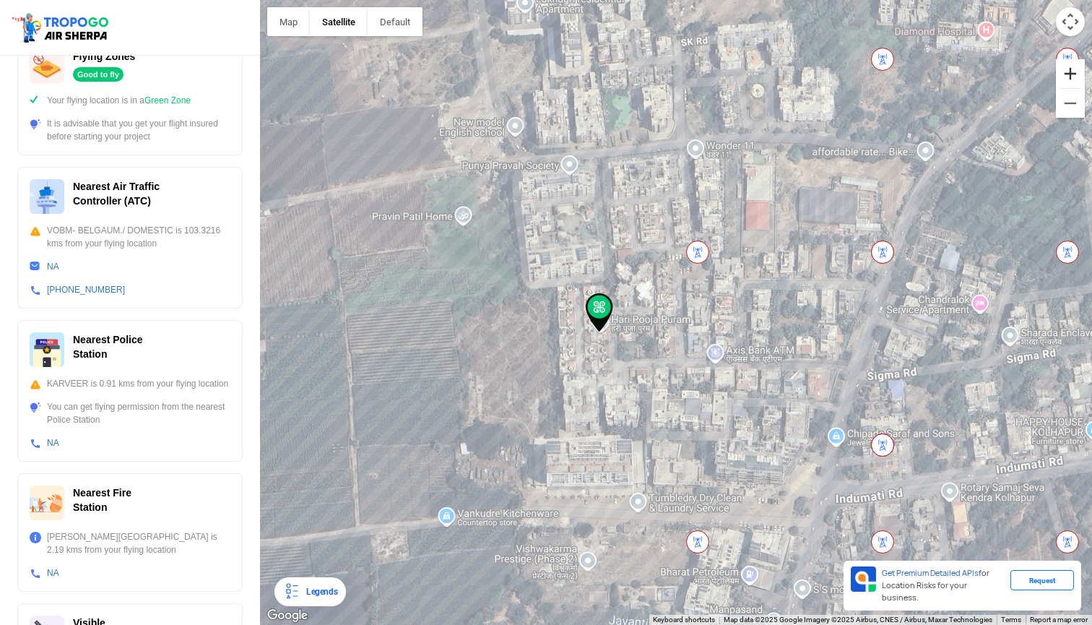
click at [505, 72] on button "Zoom in" at bounding box center [1070, 73] width 29 height 29
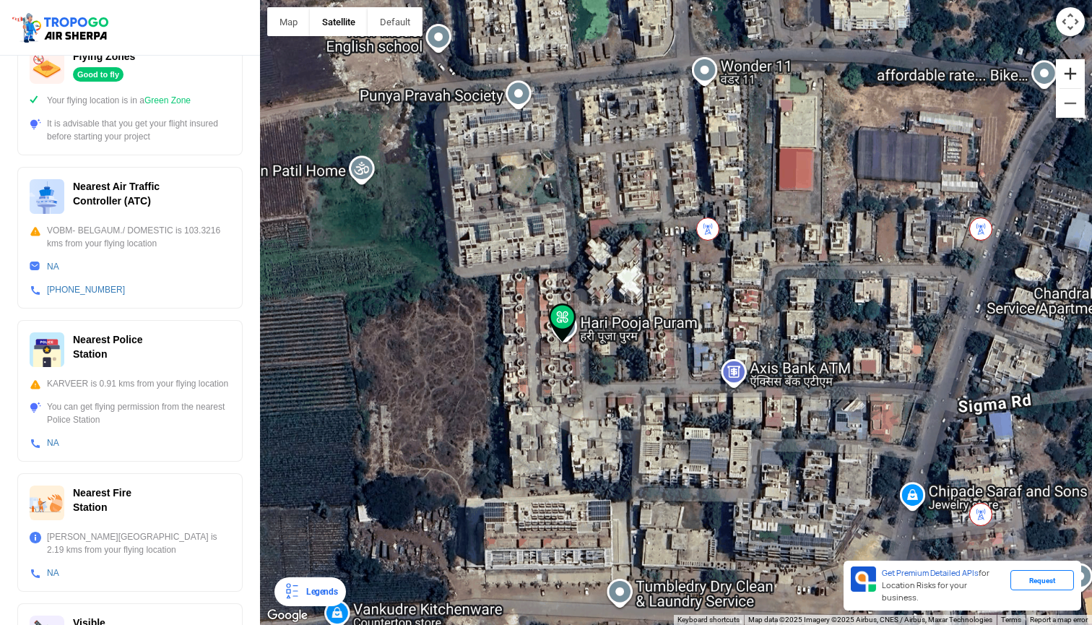
click at [505, 72] on button "Zoom in" at bounding box center [1070, 73] width 29 height 29
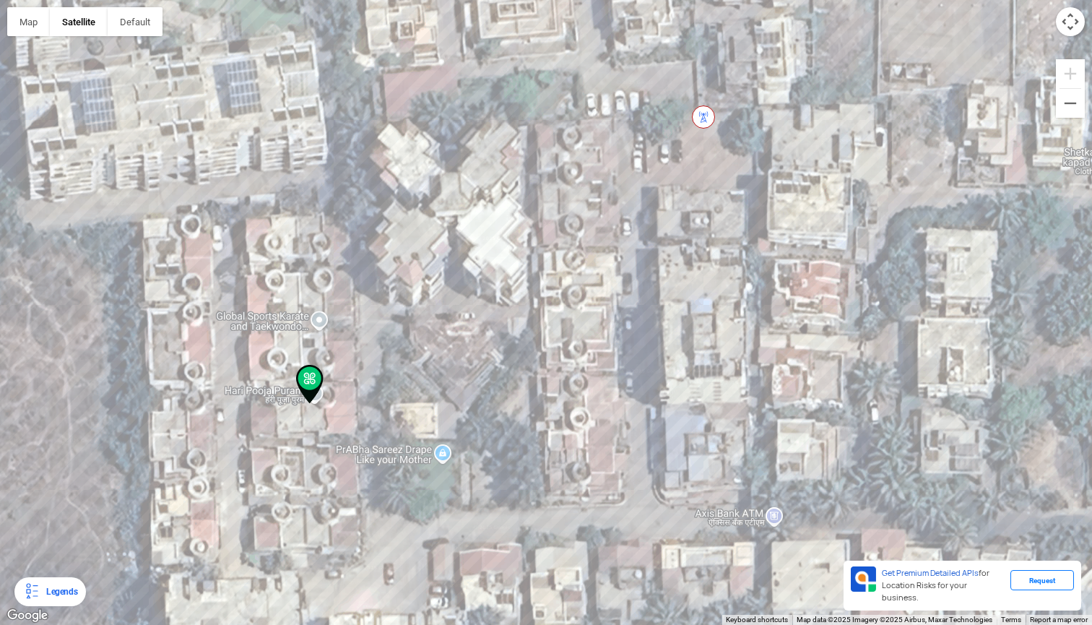
drag, startPoint x: 444, startPoint y: 312, endPoint x: 517, endPoint y: 324, distance: 74.0
click at [505, 324] on div at bounding box center [546, 312] width 1092 height 625
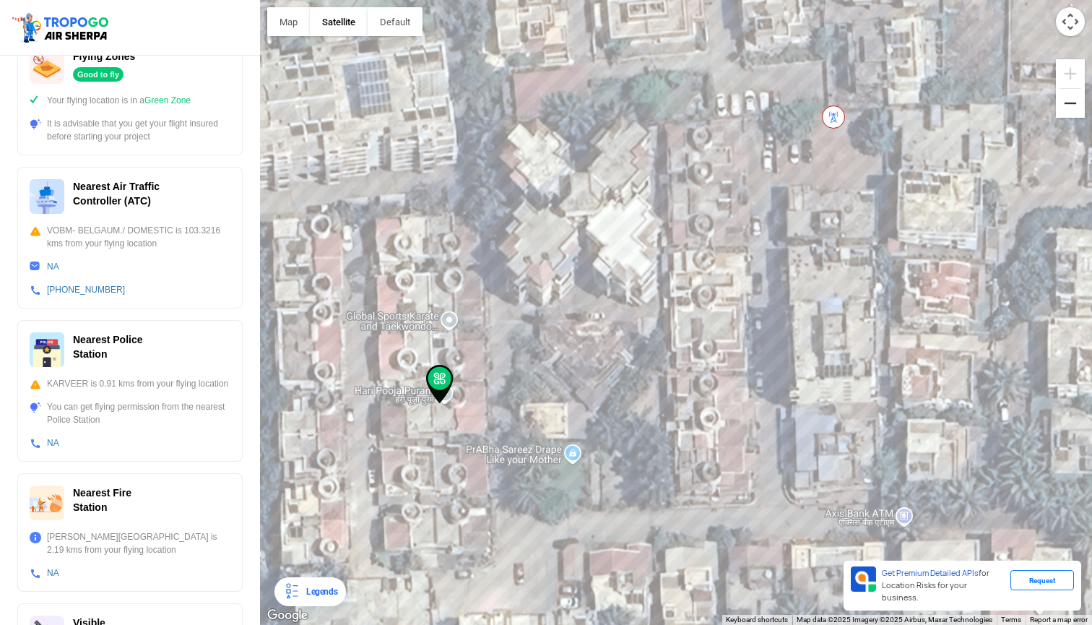
click at [505, 105] on button "Zoom out" at bounding box center [1070, 103] width 29 height 29
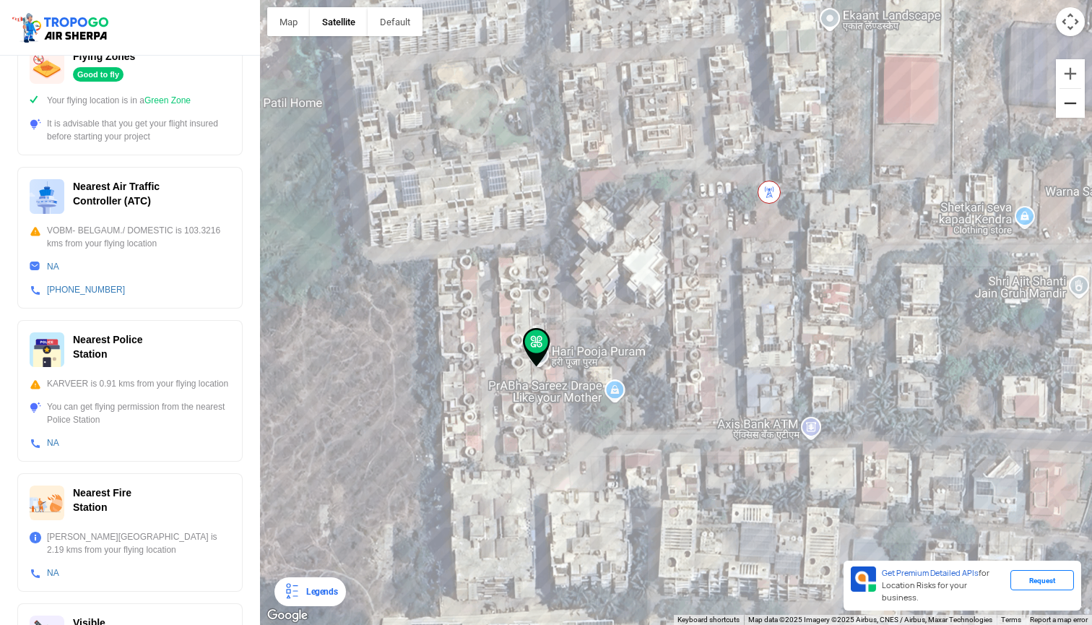
click at [505, 105] on button "Zoom out" at bounding box center [1070, 103] width 29 height 29
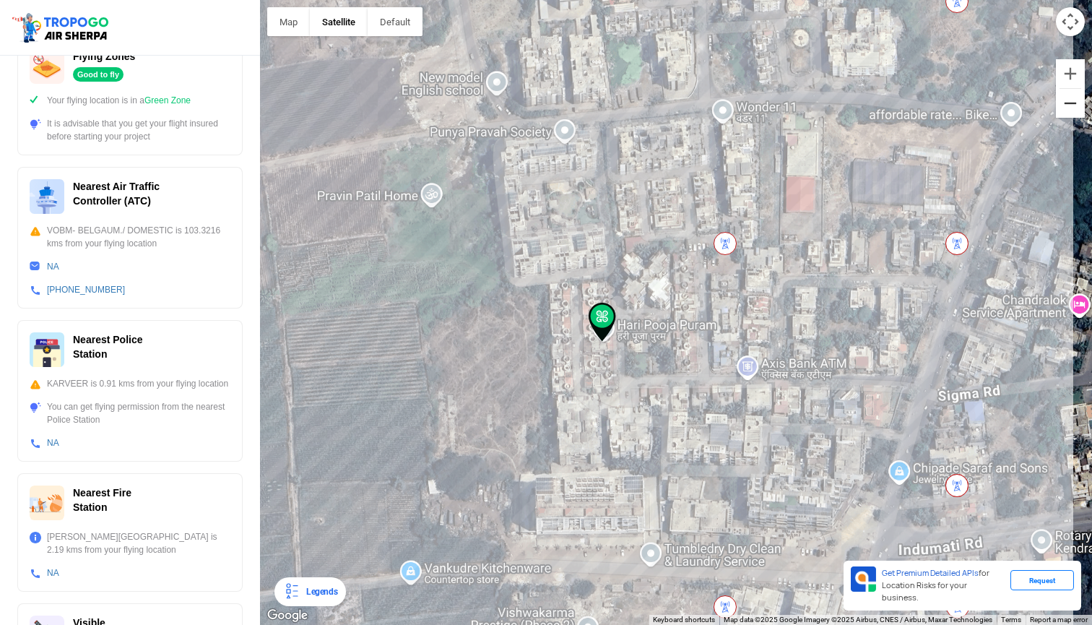
click at [505, 105] on button "Zoom out" at bounding box center [1070, 103] width 29 height 29
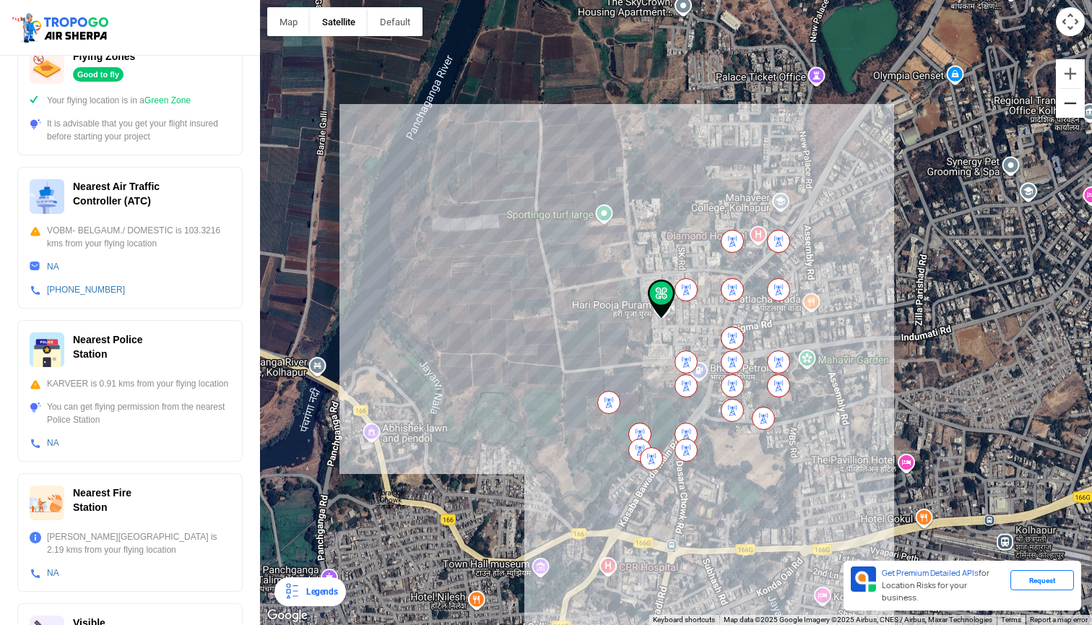
click at [505, 105] on button "Zoom out" at bounding box center [1070, 103] width 29 height 29
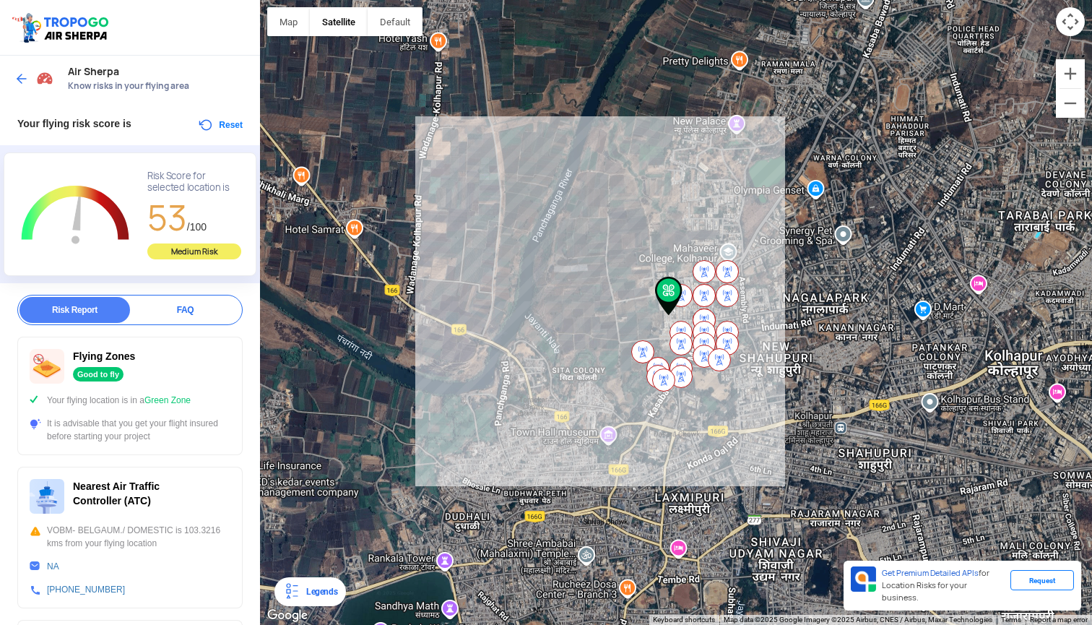
click at [224, 126] on button "Reset" at bounding box center [220, 124] width 46 height 17
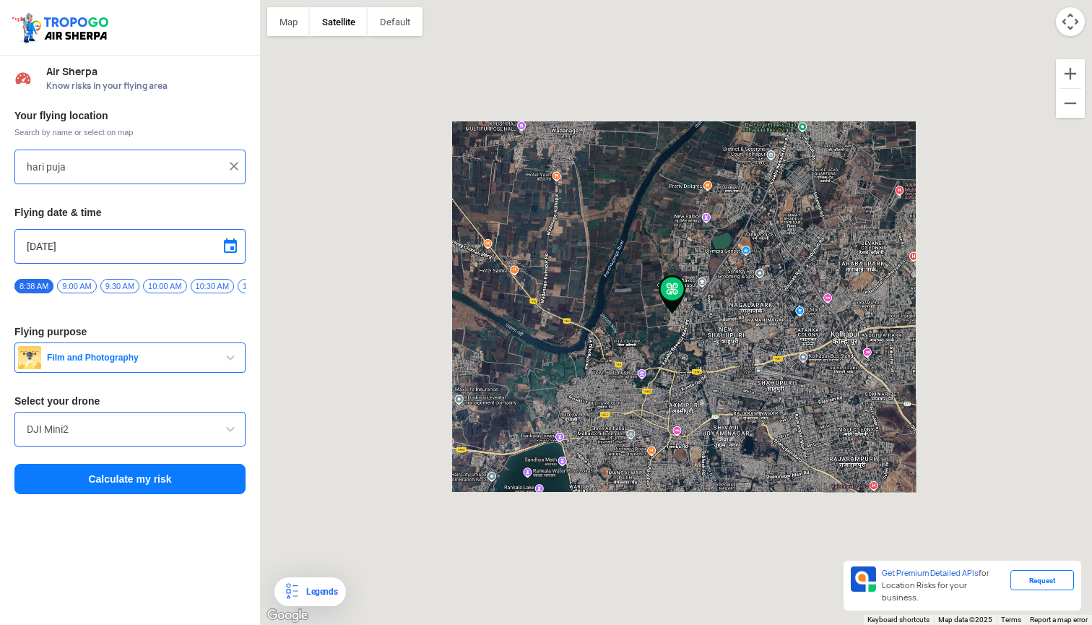
type input "[GEOGRAPHIC_DATA], [GEOGRAPHIC_DATA], [GEOGRAPHIC_DATA] 416002, [GEOGRAPHIC_DAT…"
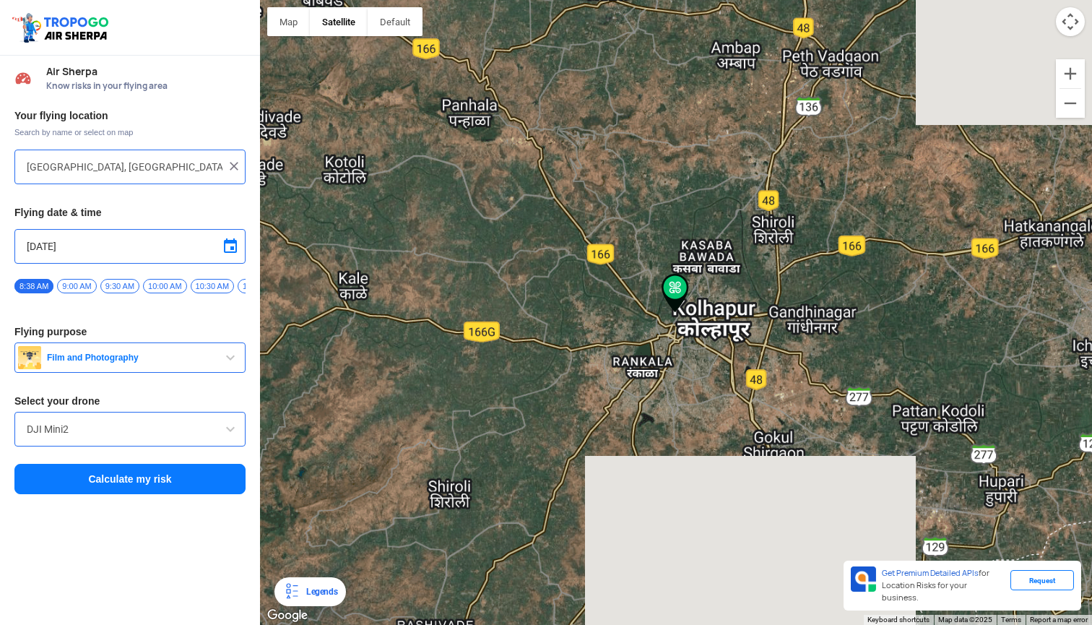
click at [234, 159] on img at bounding box center [234, 166] width 14 height 14
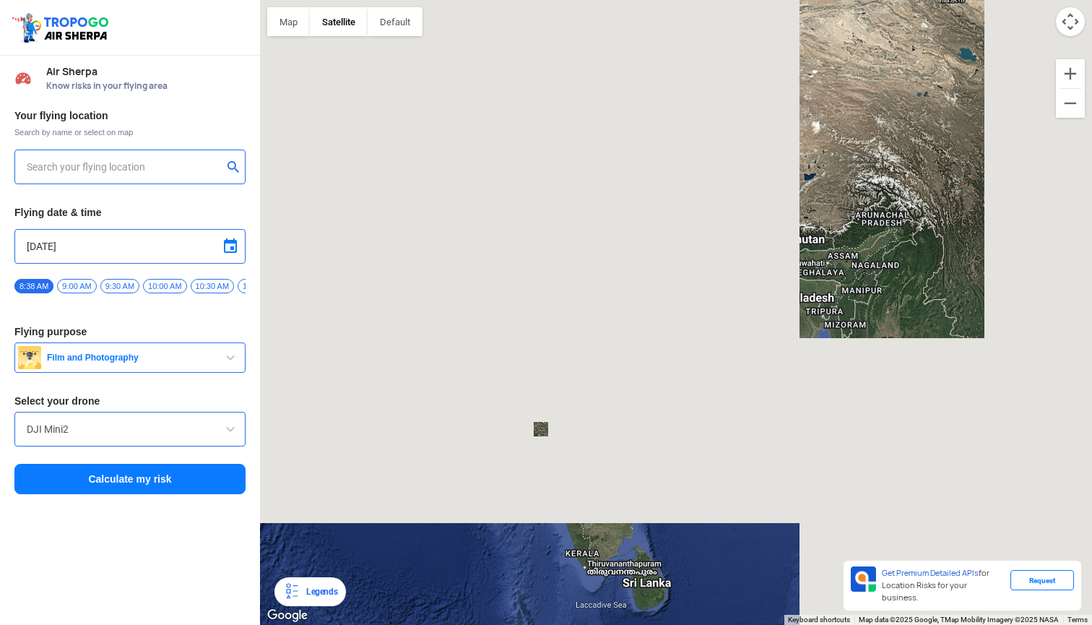
click at [135, 170] on input "text" at bounding box center [125, 166] width 196 height 17
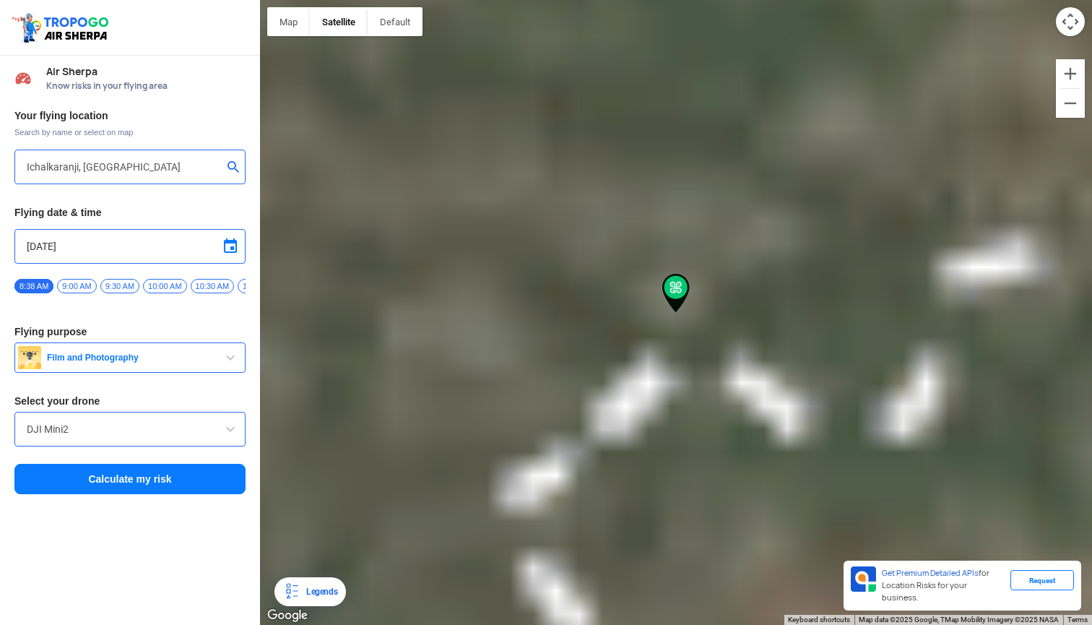
type input "[STREET_ADDRESS][PERSON_NAME]"
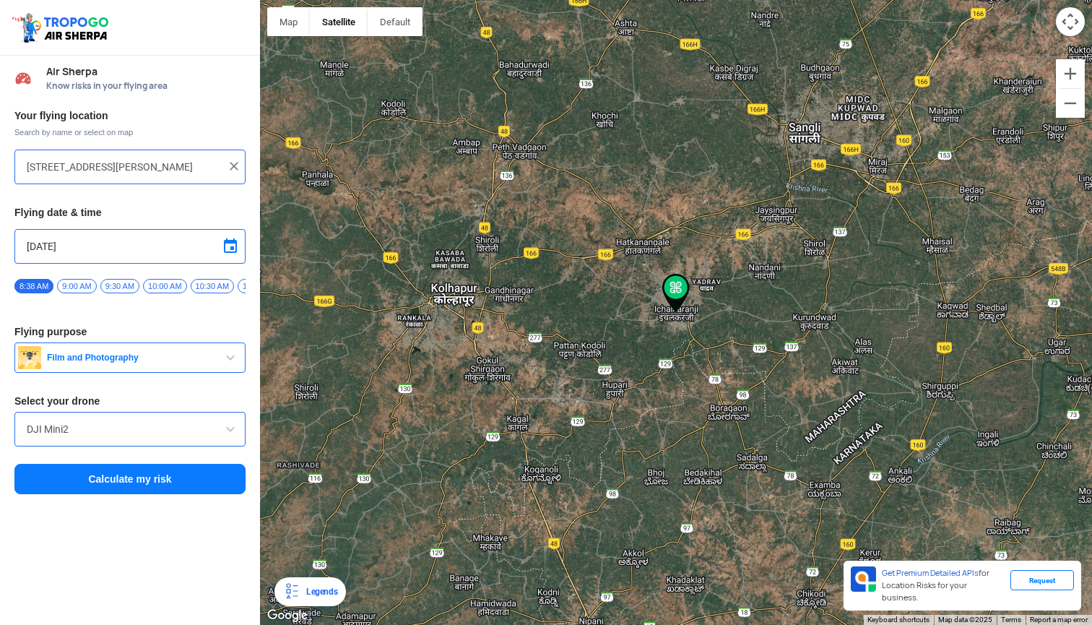
click at [167, 484] on button "Calculate my risk" at bounding box center [129, 479] width 231 height 30
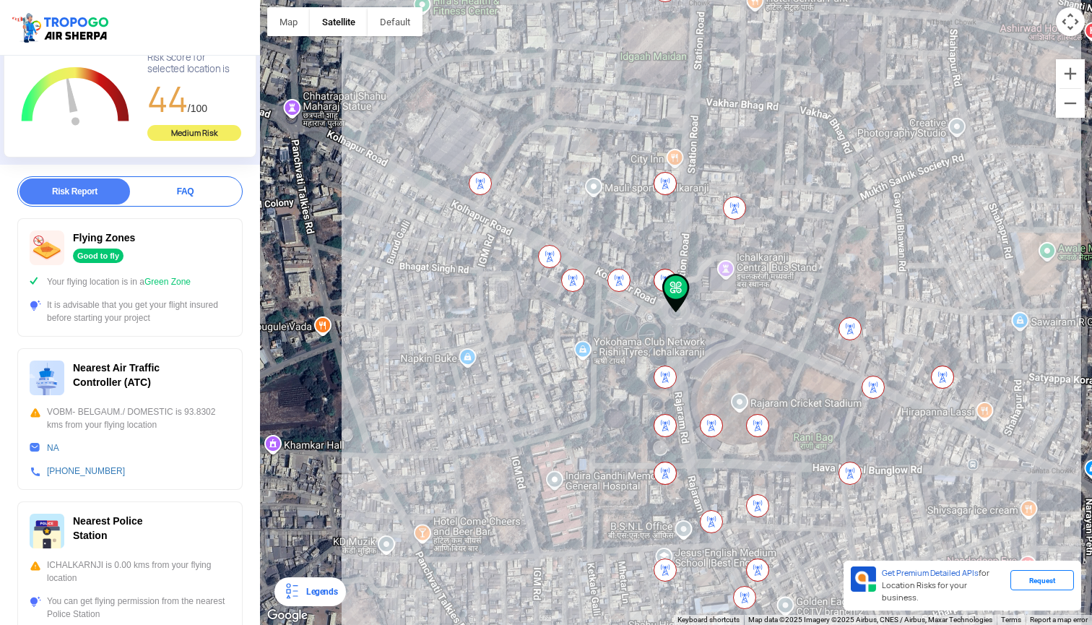
scroll to position [126, 0]
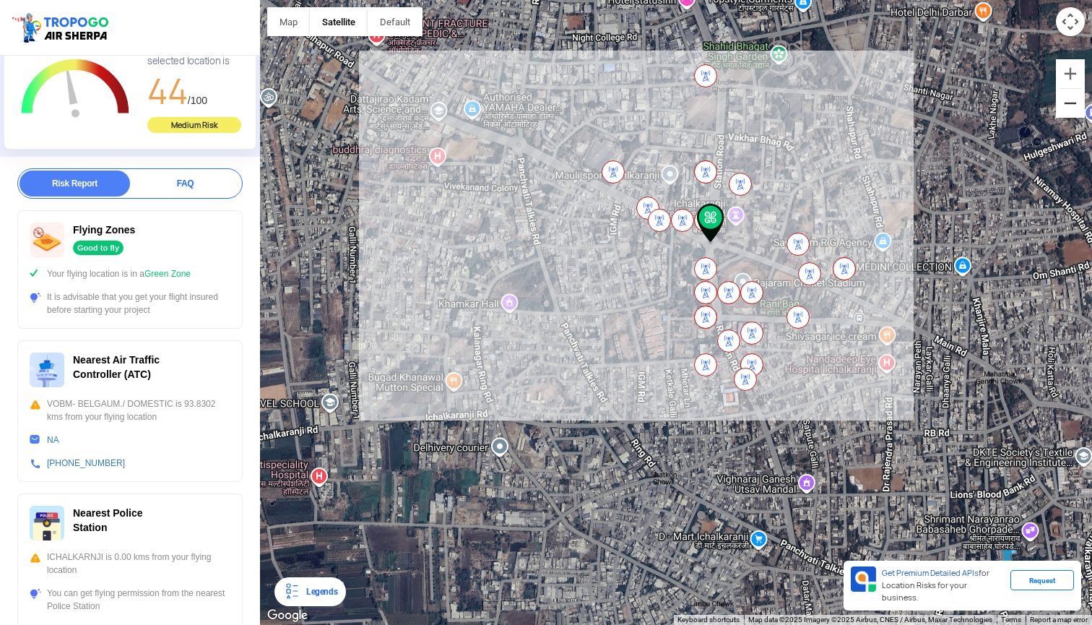
click at [505, 115] on button "Zoom out" at bounding box center [1070, 103] width 29 height 29
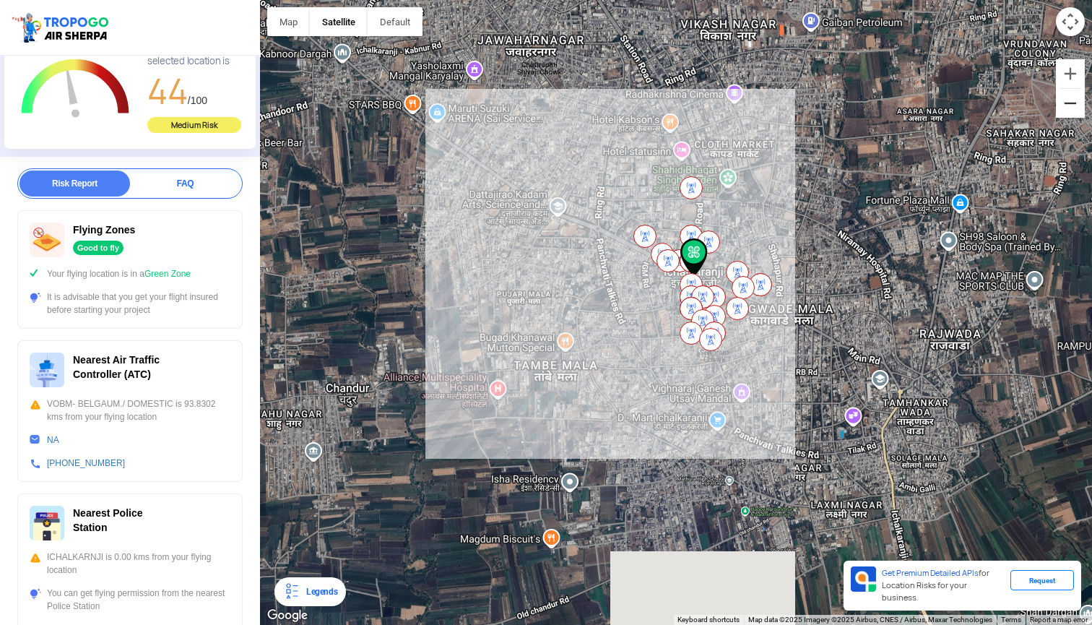
click at [505, 115] on button "Zoom out" at bounding box center [1070, 103] width 29 height 29
